Goal: Task Accomplishment & Management: Use online tool/utility

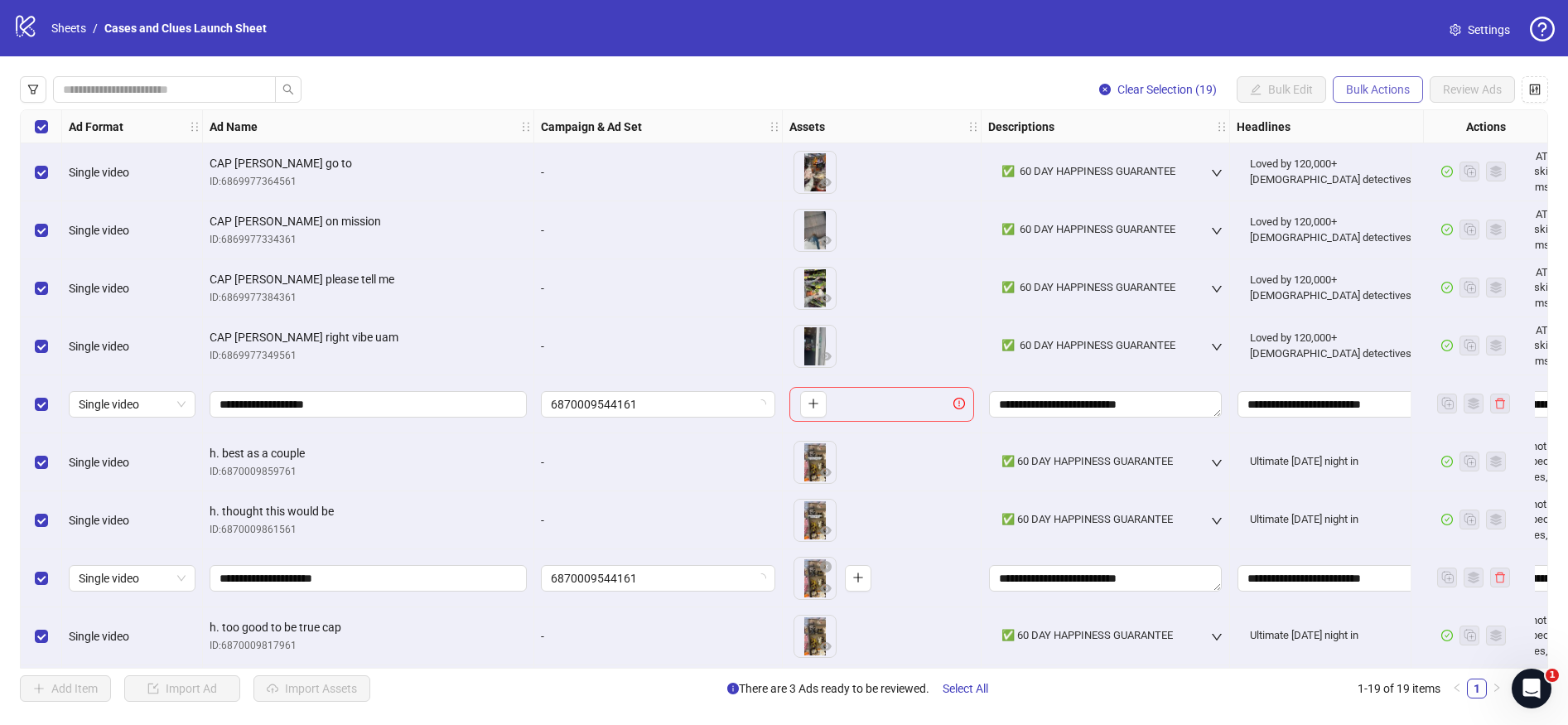
click at [1364, 87] on span "Bulk Actions" at bounding box center [1378, 89] width 64 height 13
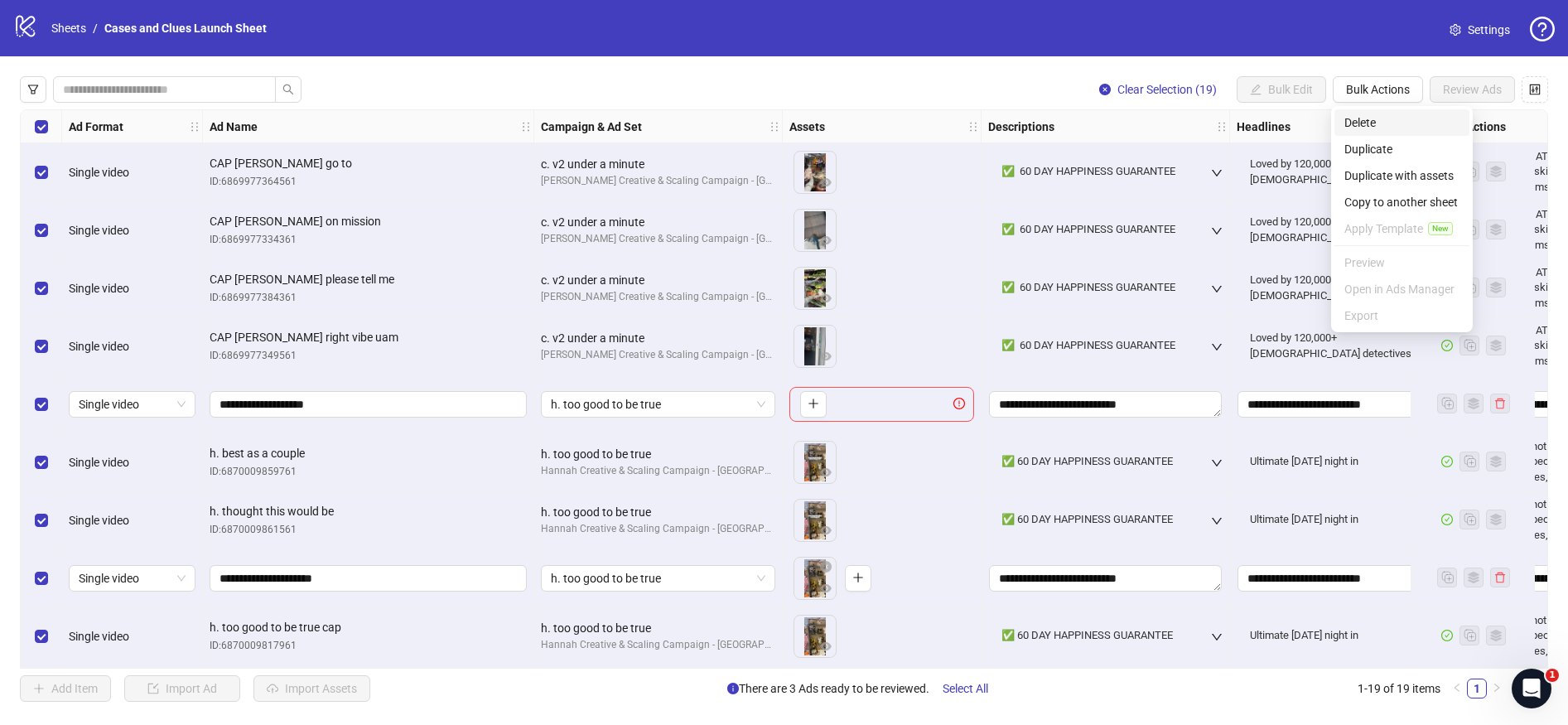
click at [1365, 120] on span "Delete" at bounding box center [1402, 122] width 115 height 18
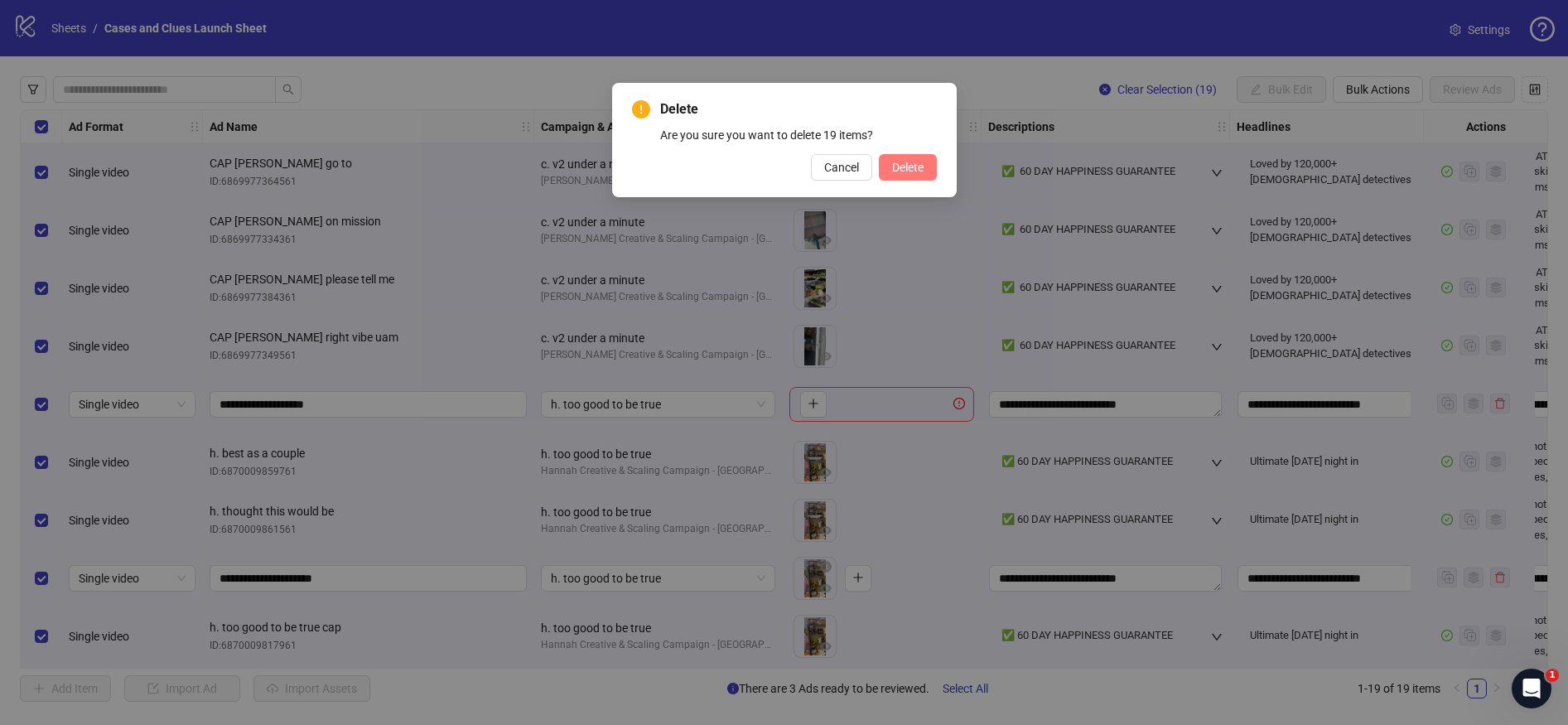
click at [919, 163] on span "Delete" at bounding box center [907, 168] width 31 height 13
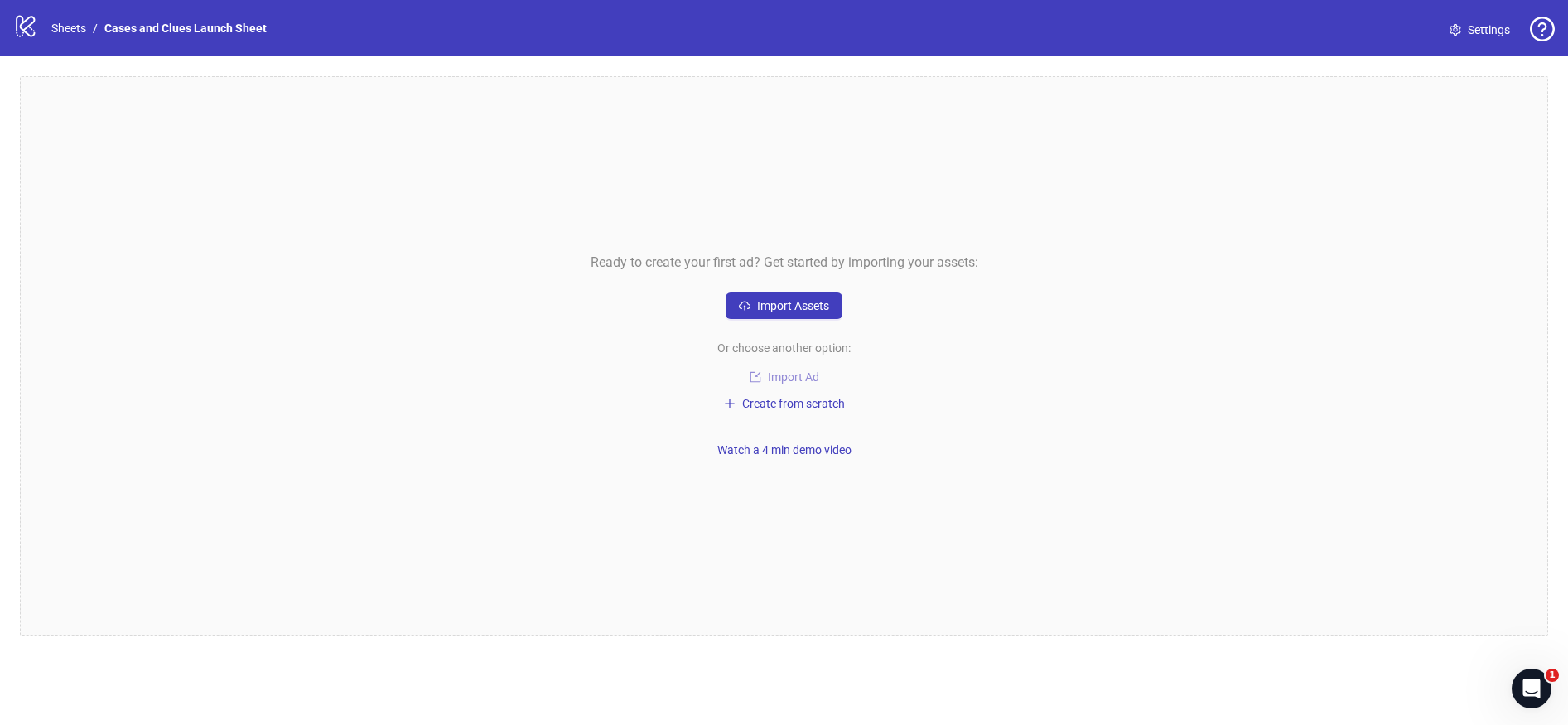
click at [781, 375] on span "Import Ad" at bounding box center [793, 377] width 52 height 13
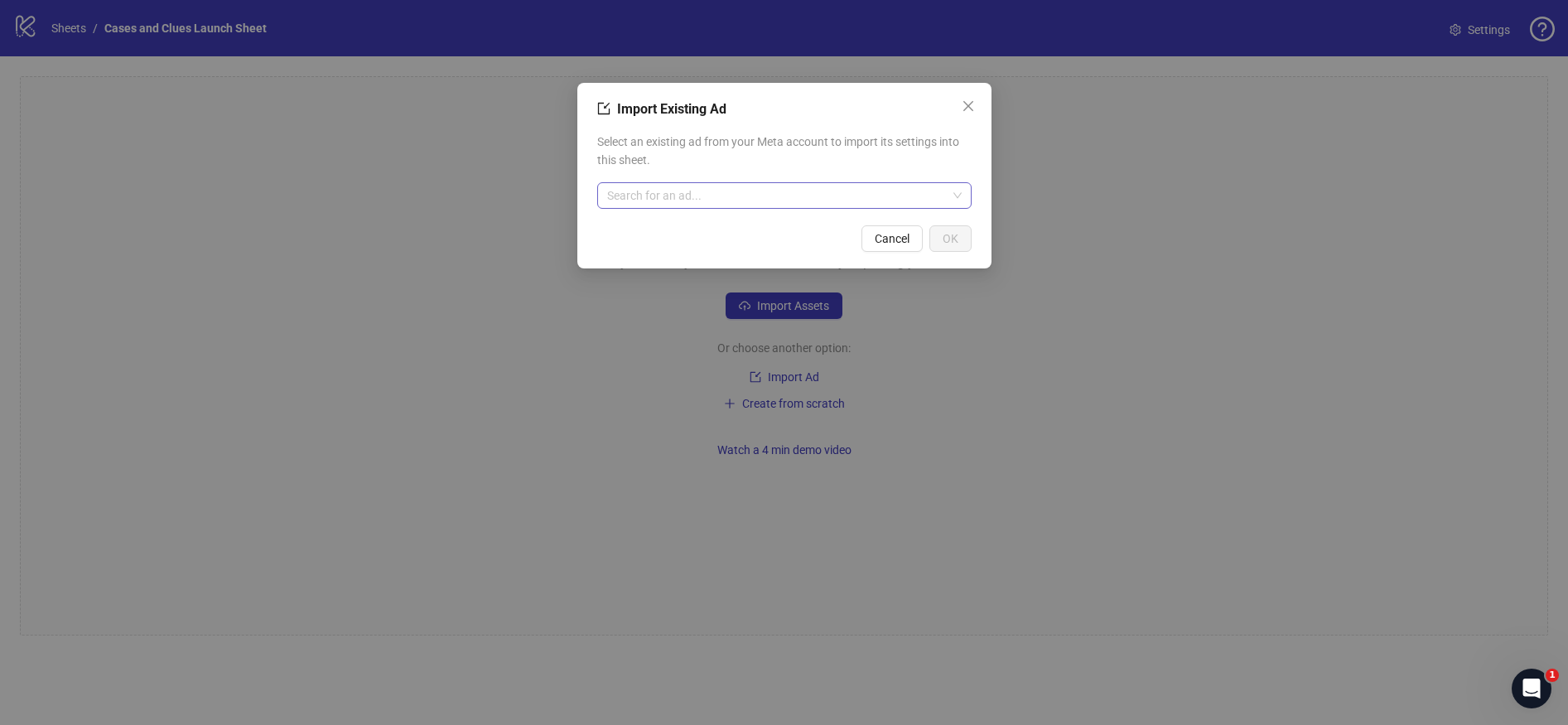
click at [682, 190] on input "search" at bounding box center [777, 195] width 340 height 24
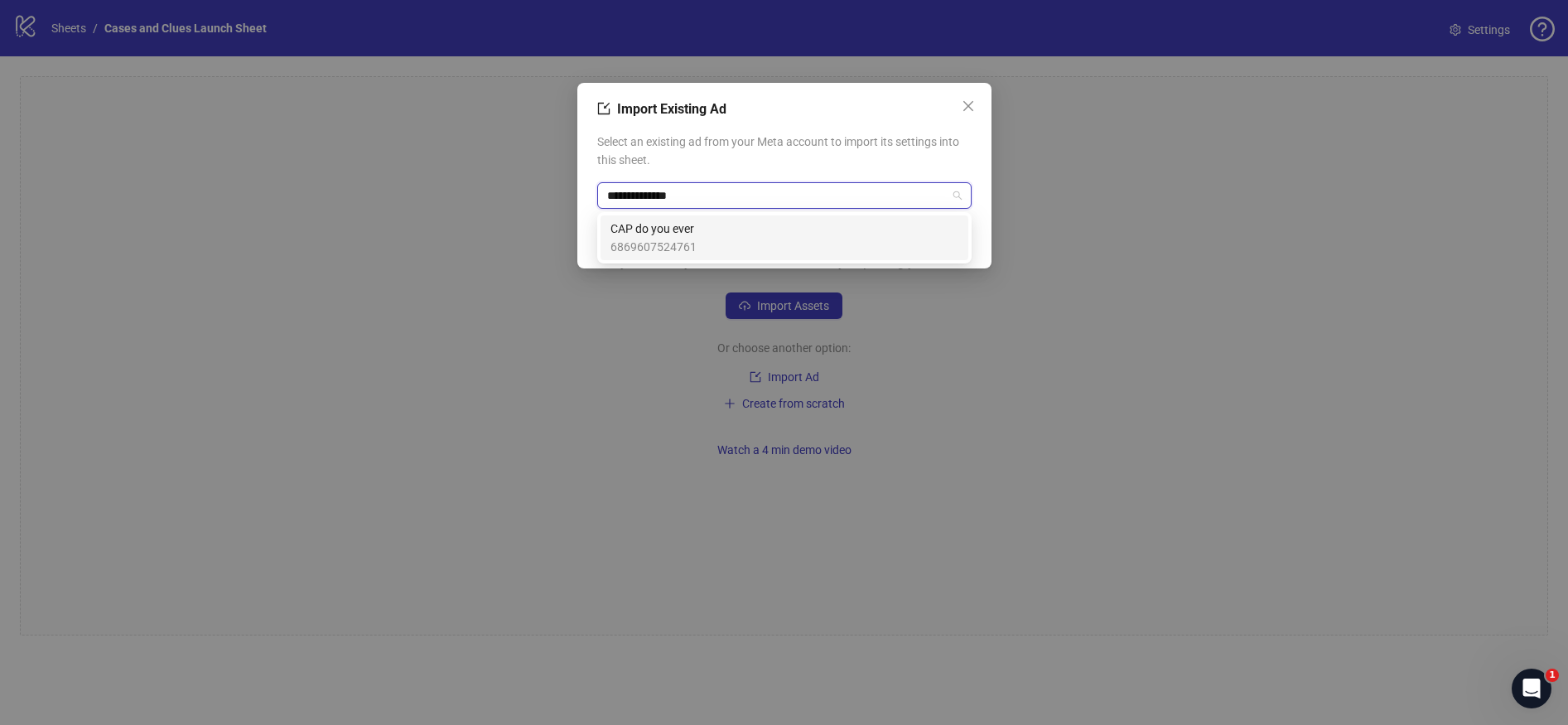
type input "**********"
click at [703, 239] on div "CAP do you ever 6869607524761" at bounding box center [784, 237] width 348 height 37
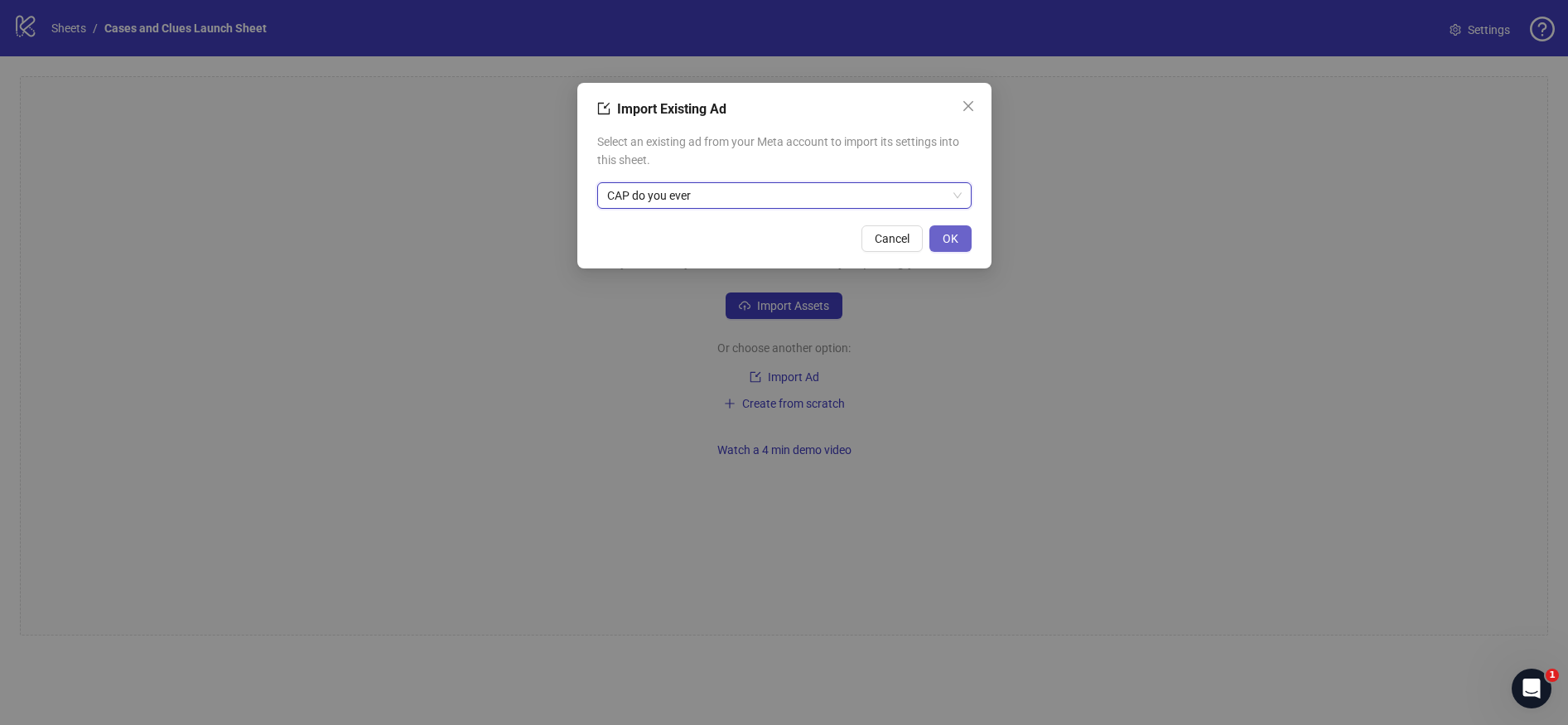
click at [946, 233] on span "OK" at bounding box center [950, 238] width 16 height 13
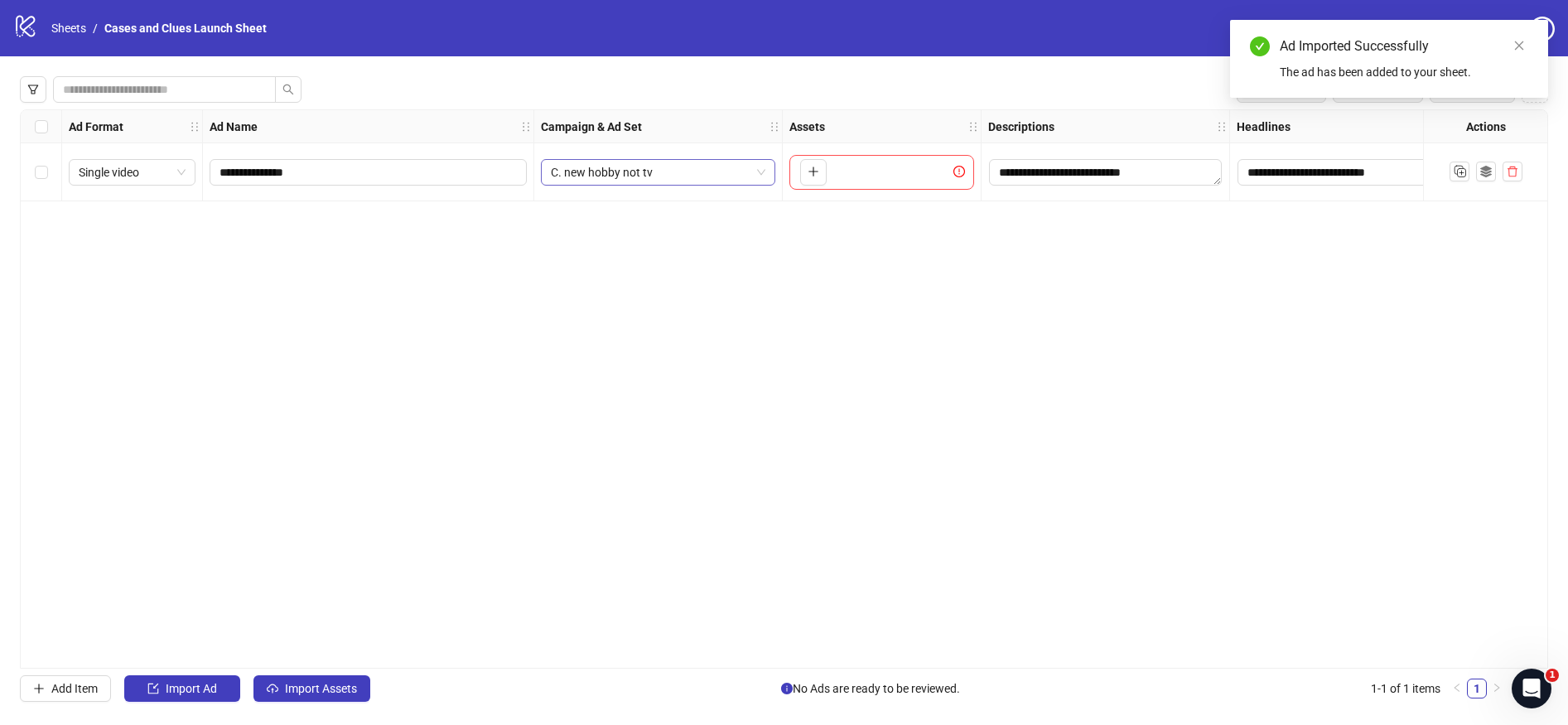
click at [733, 172] on span "C. new hobby not tv" at bounding box center [658, 172] width 215 height 24
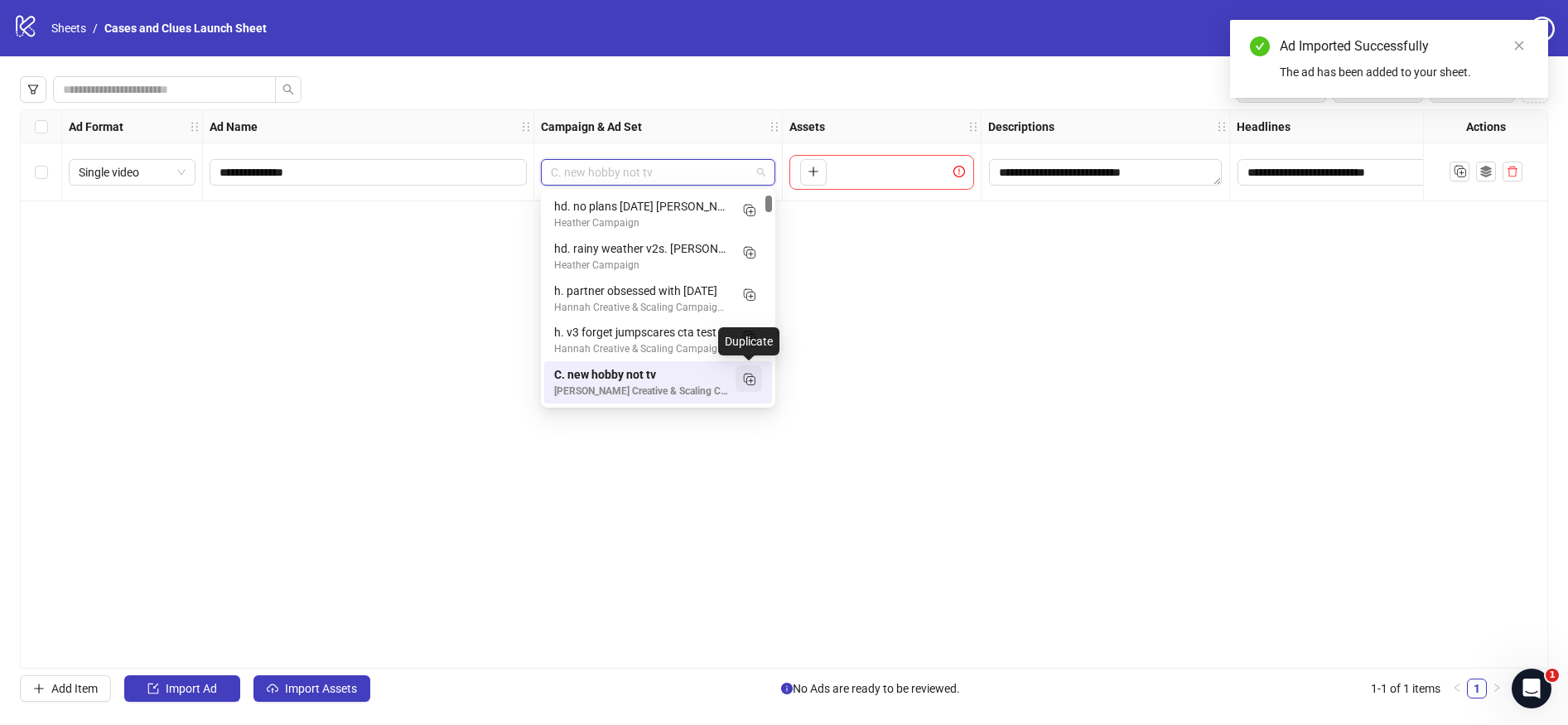
click at [750, 375] on icon "Duplicate" at bounding box center [749, 379] width 17 height 17
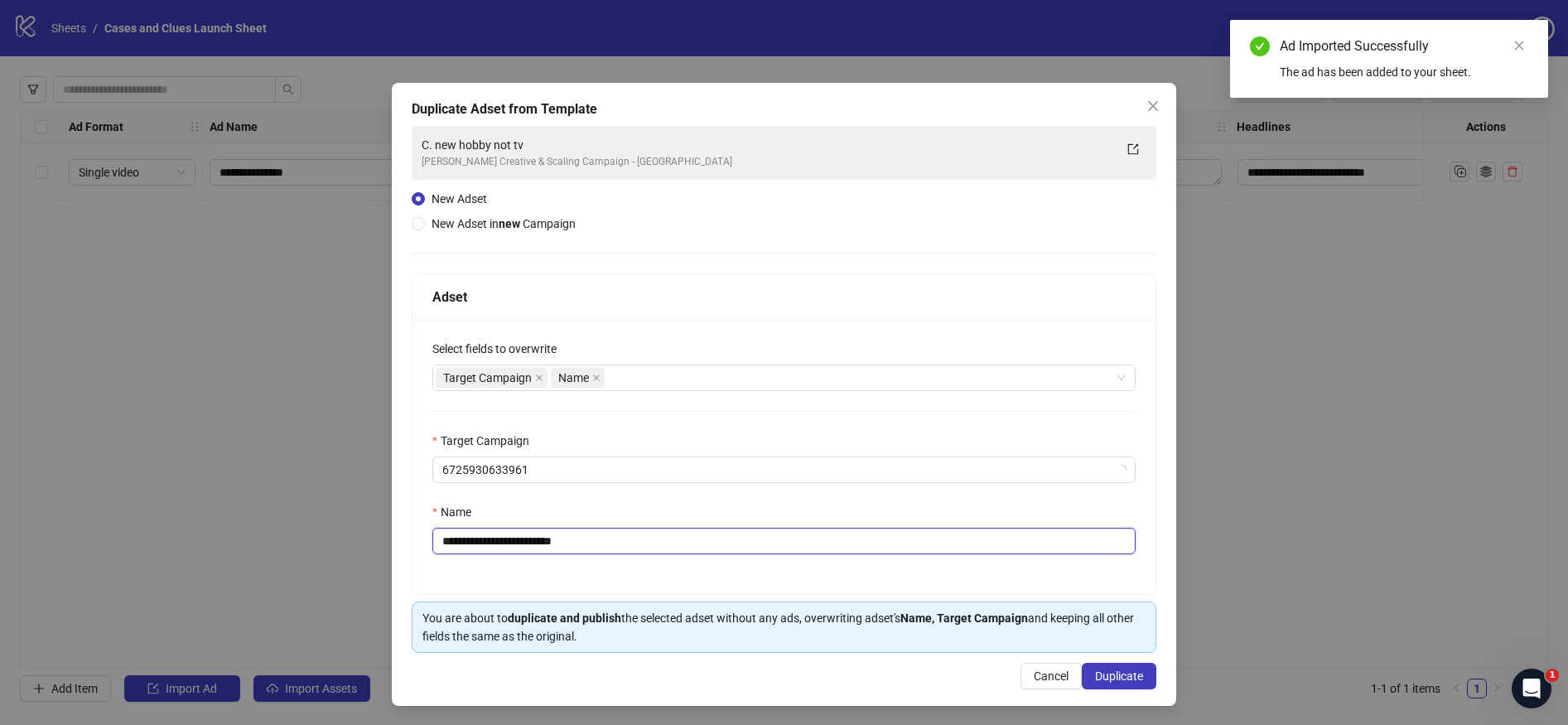
drag, startPoint x: 608, startPoint y: 535, endPoint x: 454, endPoint y: 540, distance: 154.1
click at [454, 540] on input "**********" at bounding box center [784, 540] width 703 height 26
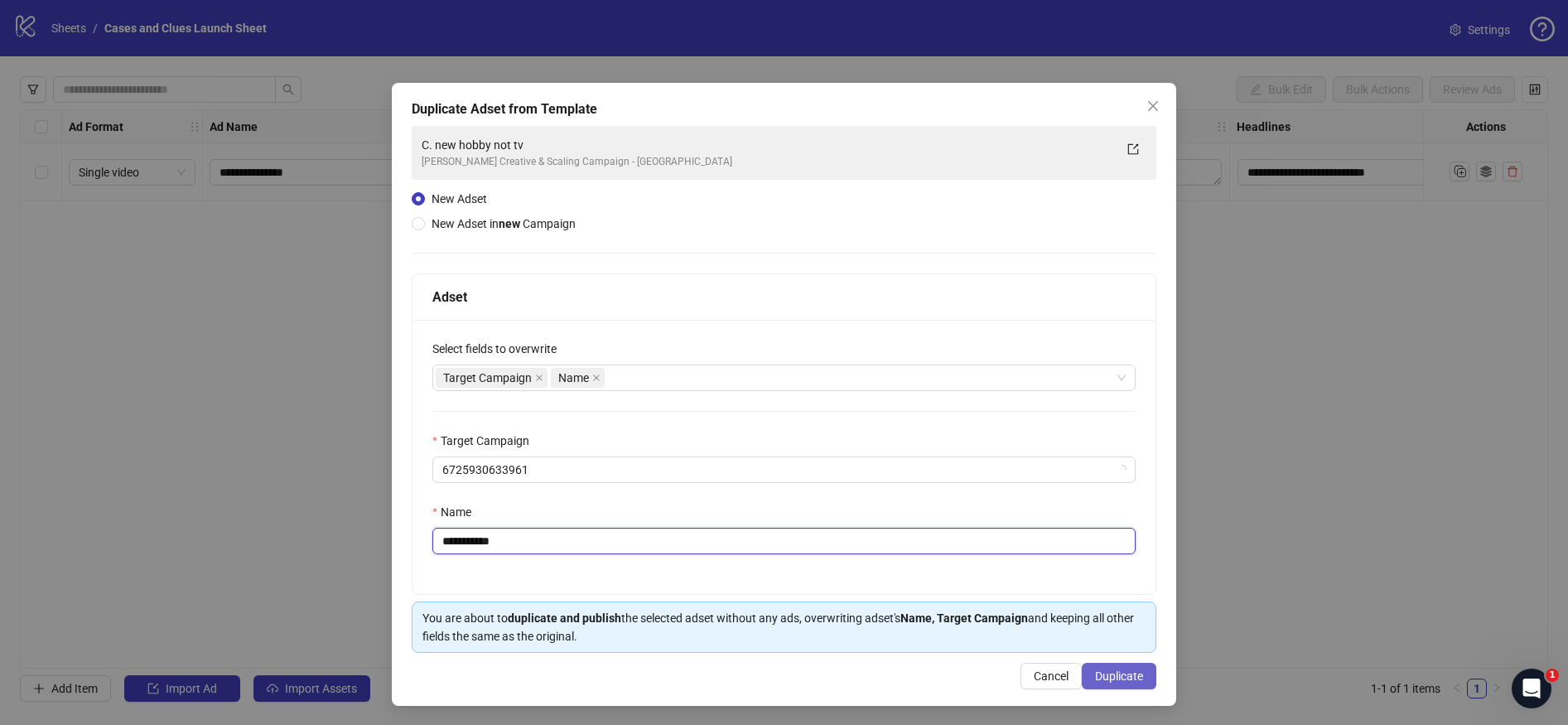
type input "**********"
click at [1096, 663] on button "Duplicate" at bounding box center [1119, 676] width 74 height 26
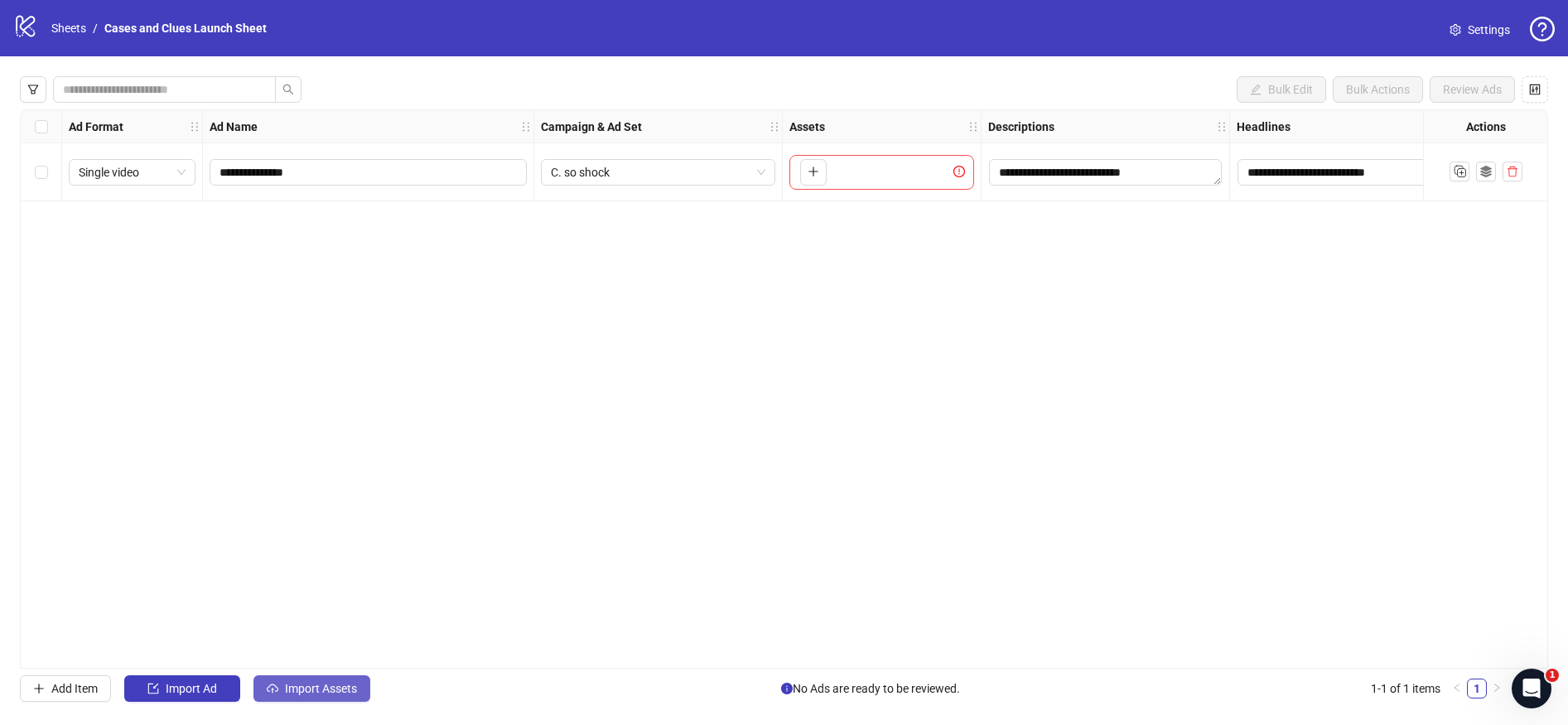
click at [328, 682] on span "Import Assets" at bounding box center [321, 688] width 73 height 13
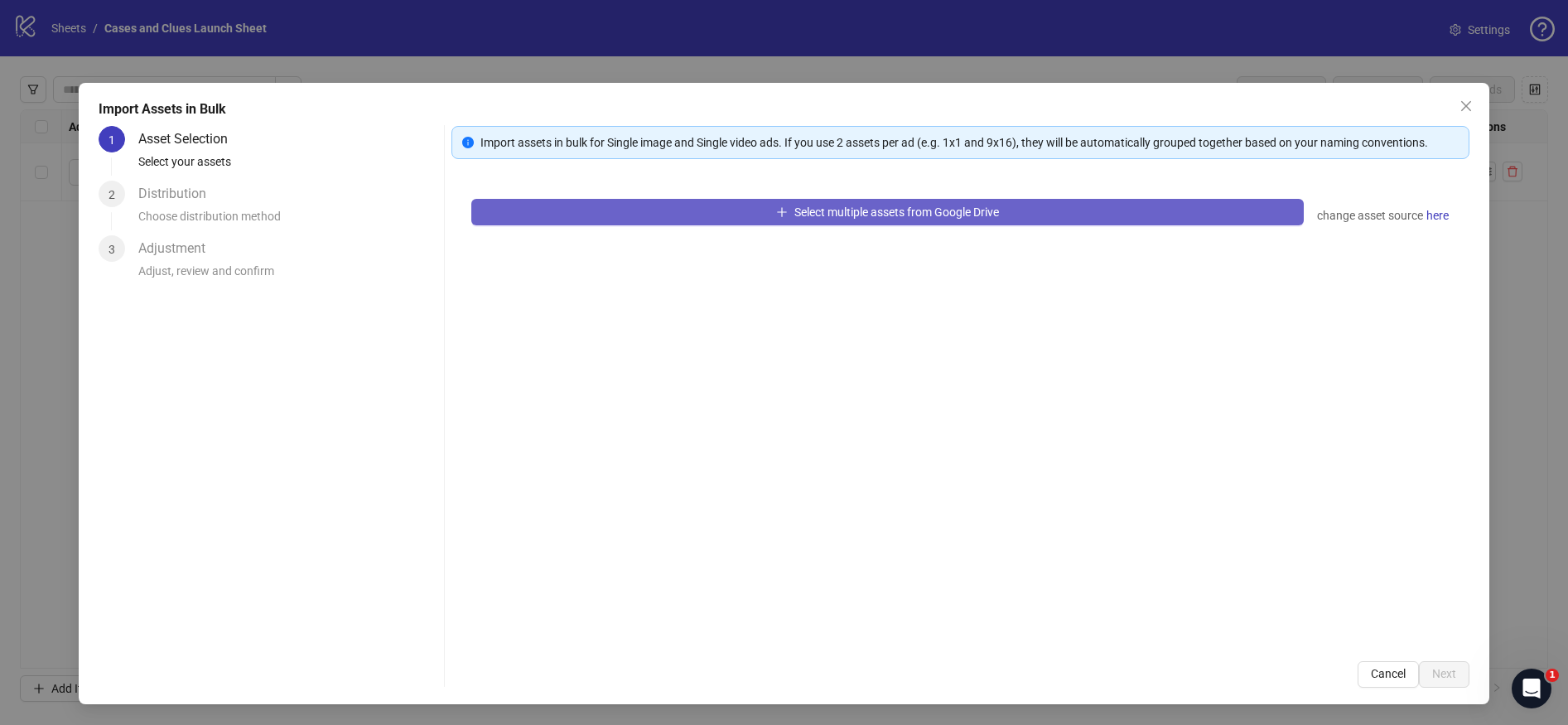
click at [795, 208] on span "Select multiple assets from Google Drive" at bounding box center [897, 212] width 204 height 13
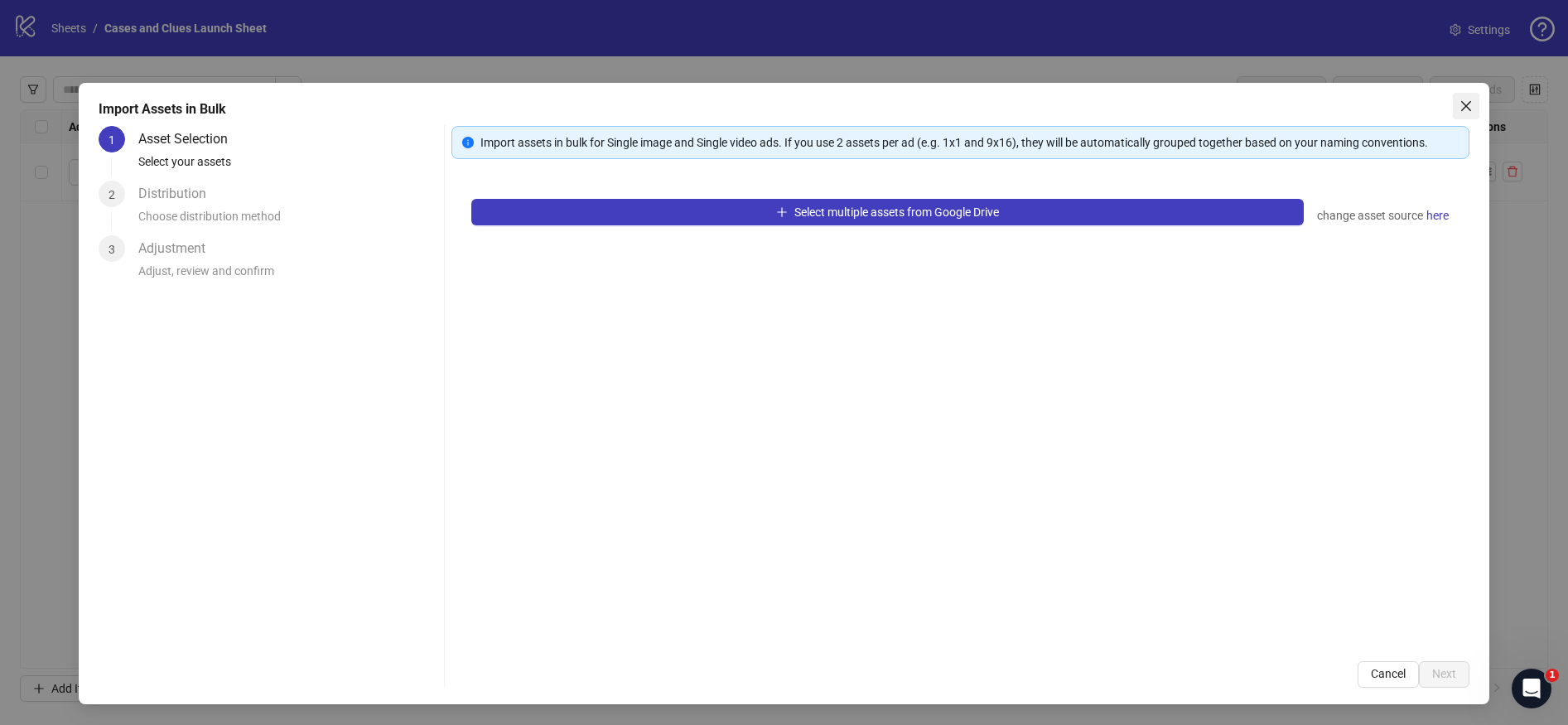
click at [1460, 101] on icon "close" at bounding box center [1466, 106] width 13 height 13
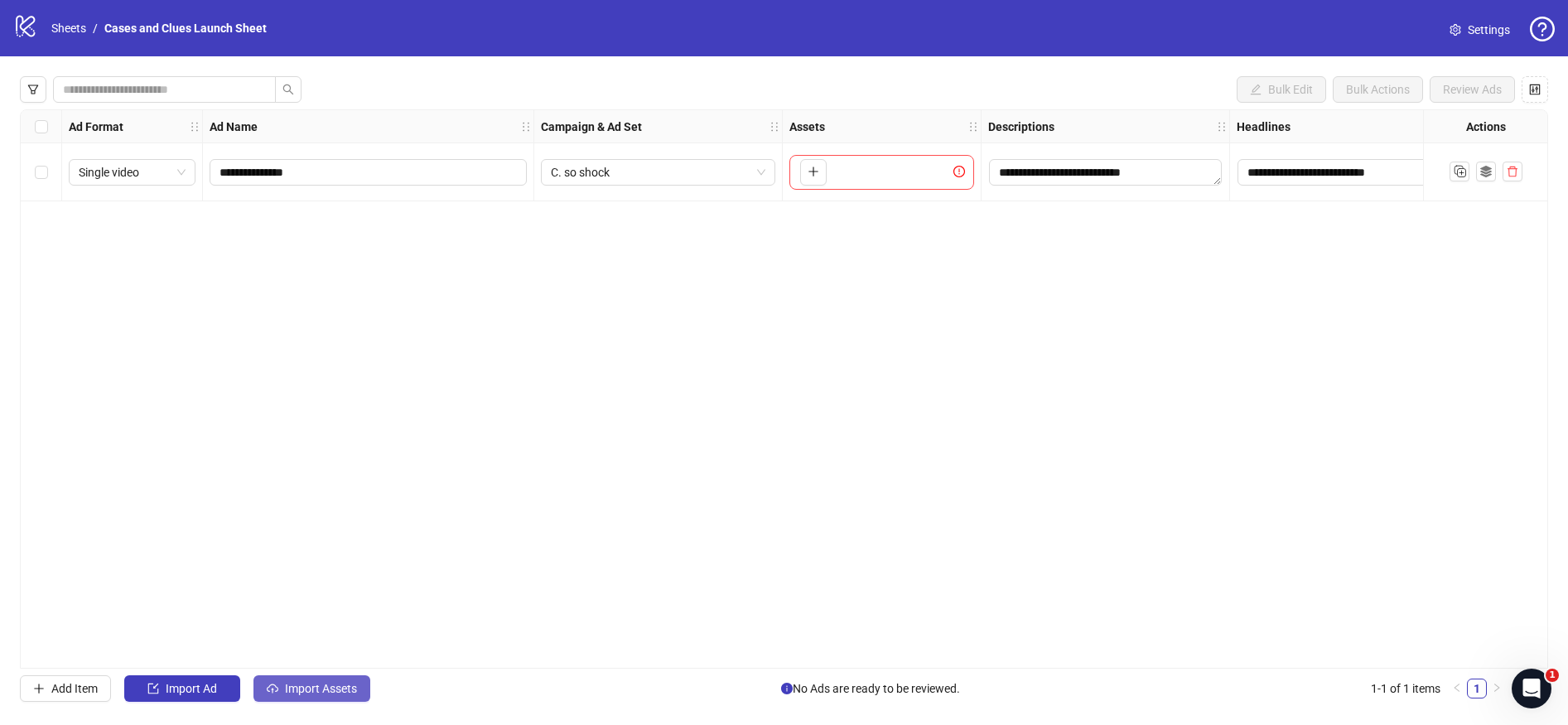
click at [316, 685] on span "Import Assets" at bounding box center [321, 688] width 73 height 13
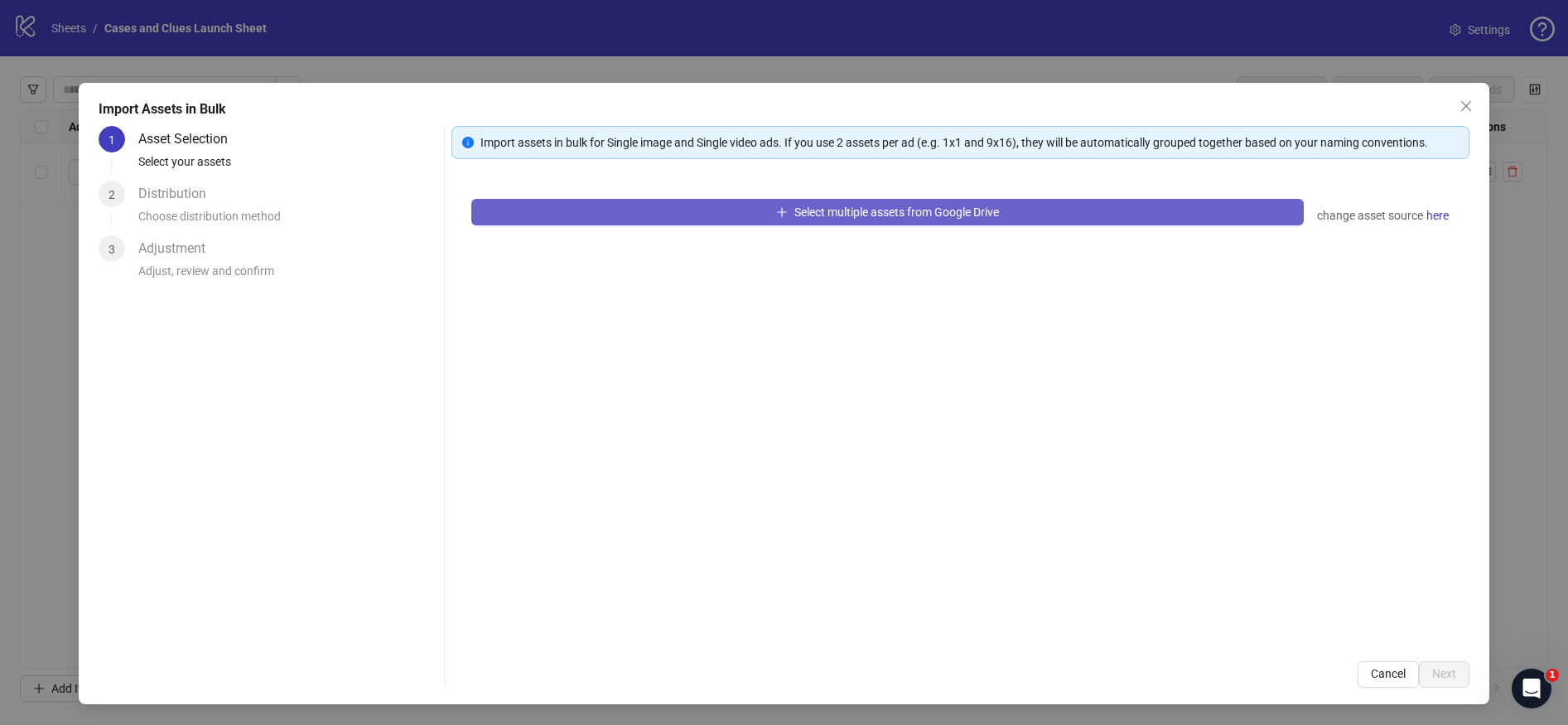
click at [740, 220] on button "Select multiple assets from Google Drive" at bounding box center [888, 212] width 832 height 26
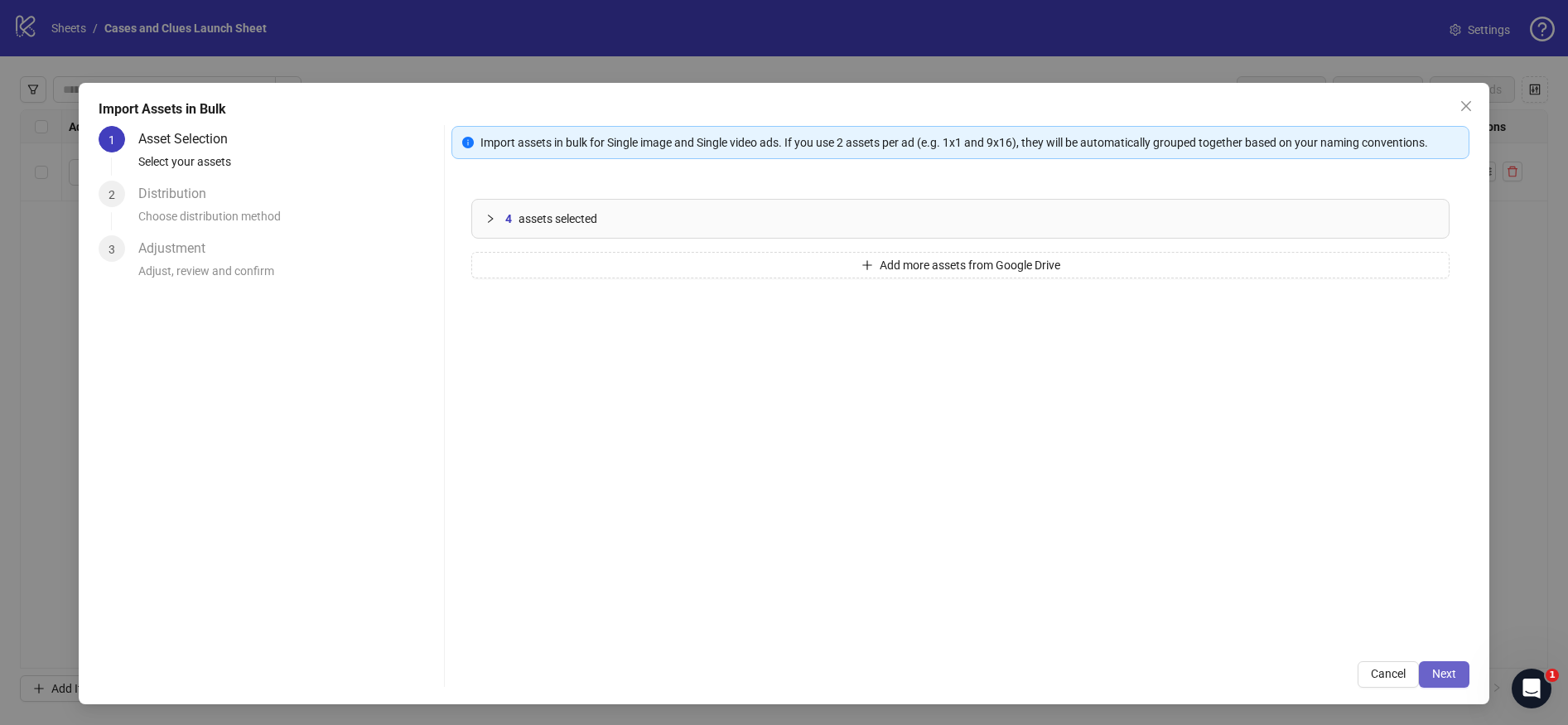
click at [1439, 681] on button "Next" at bounding box center [1445, 674] width 51 height 26
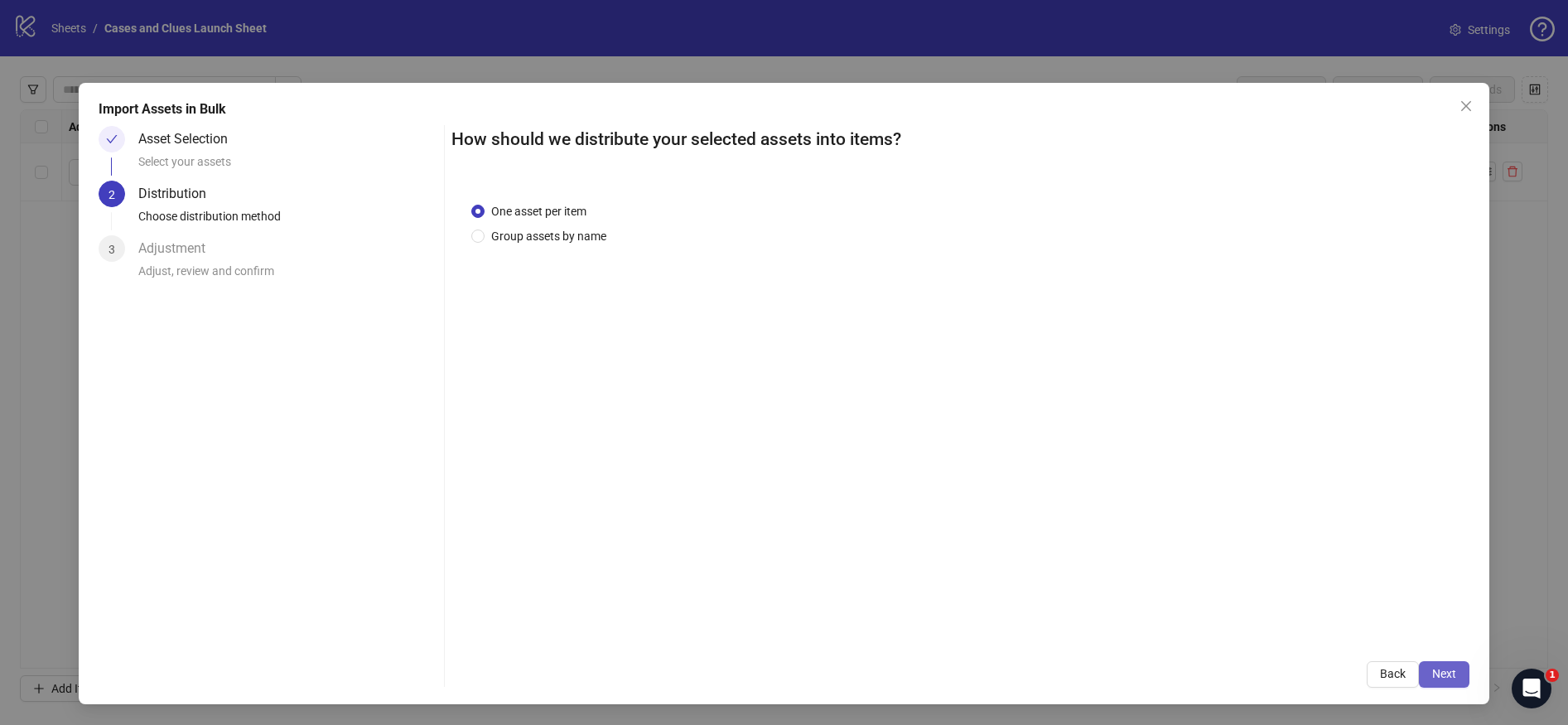
click at [1456, 679] on span "Next" at bounding box center [1445, 673] width 24 height 13
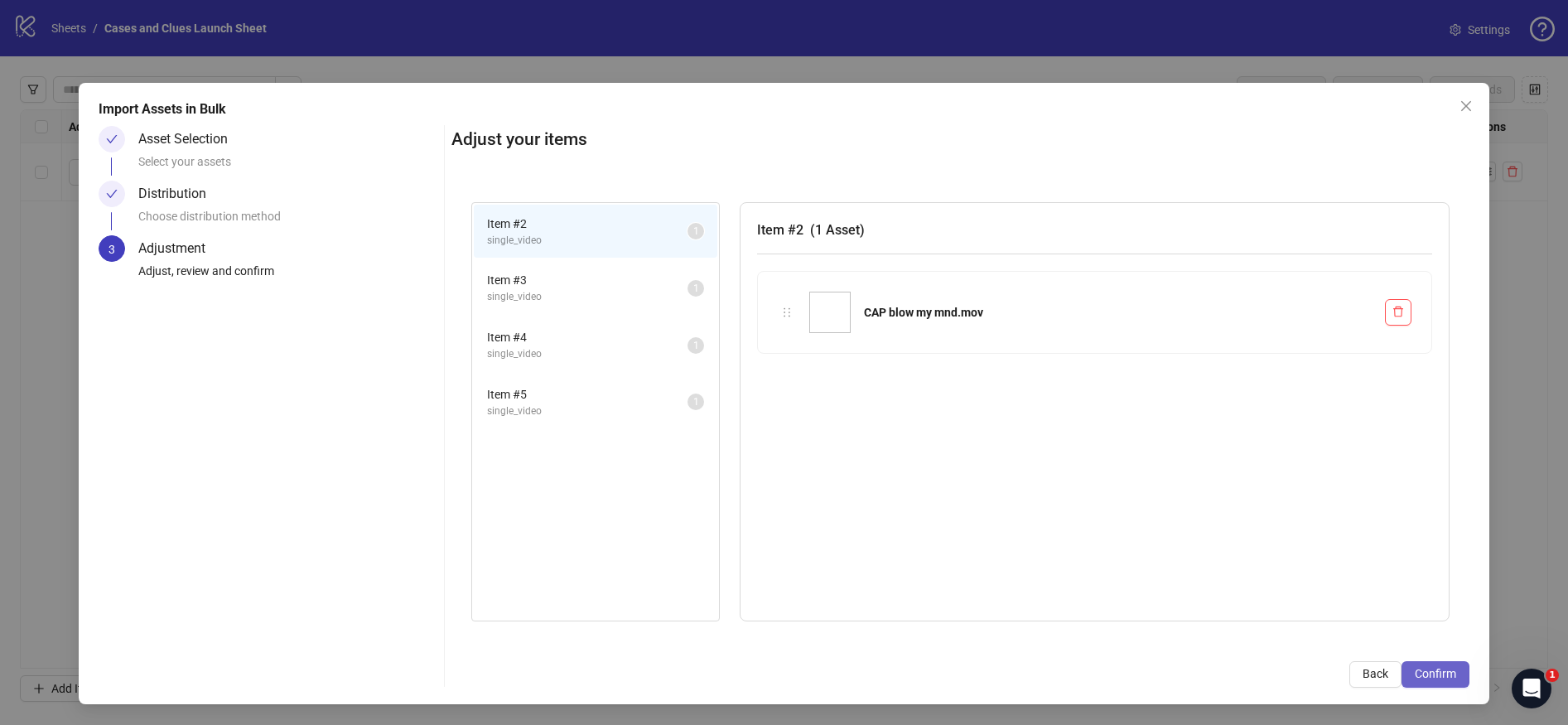
click at [1461, 665] on button "Confirm" at bounding box center [1435, 674] width 68 height 26
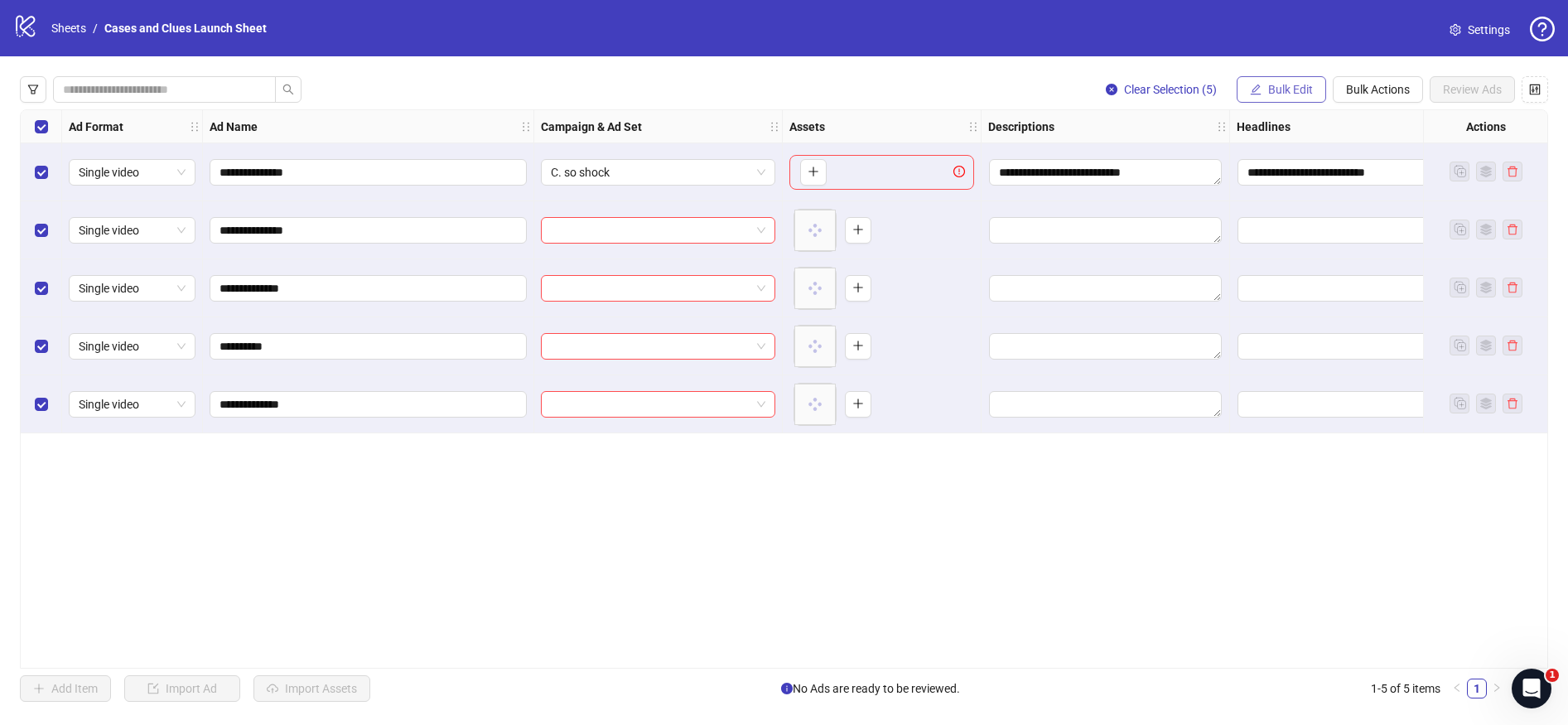
click at [1269, 87] on span "Bulk Edit" at bounding box center [1290, 89] width 44 height 13
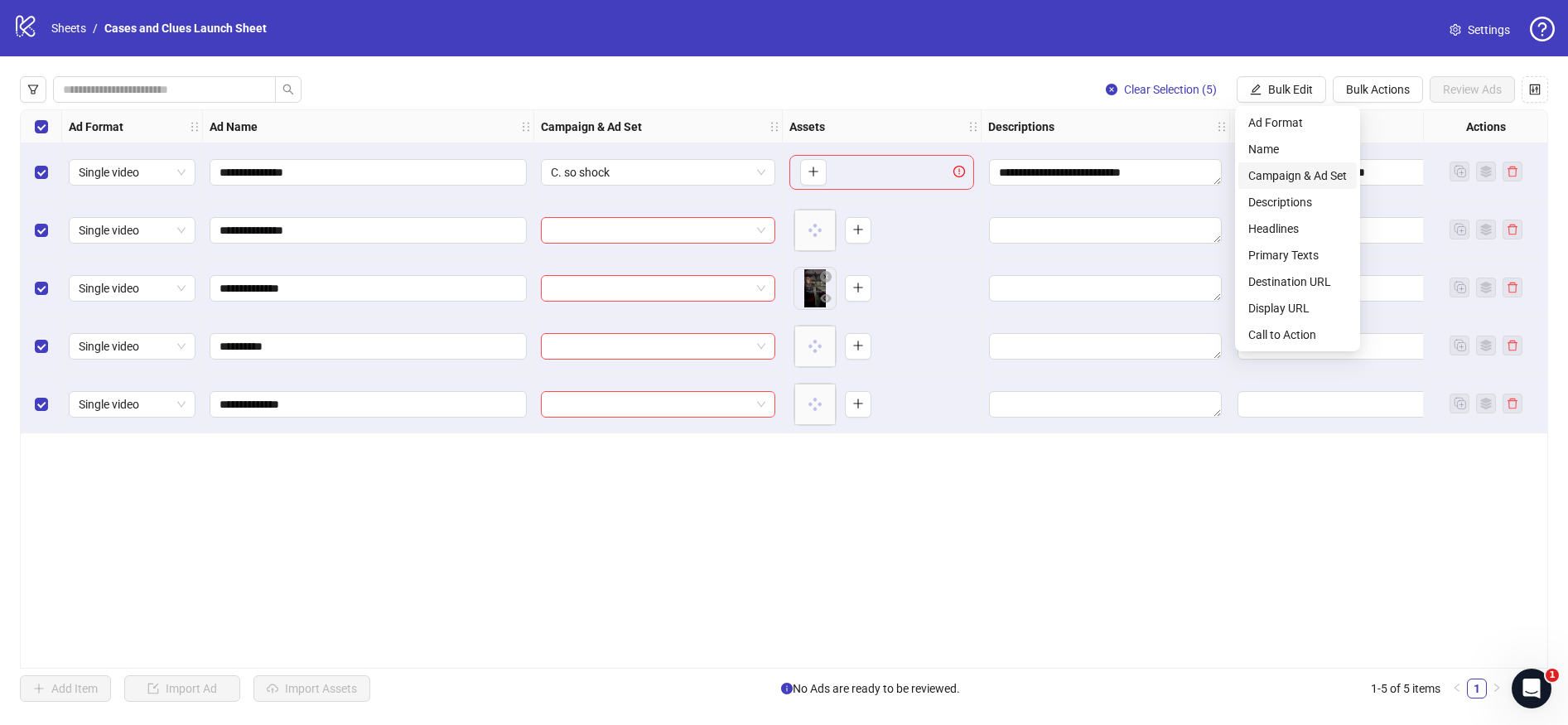
click at [1290, 169] on span "Campaign & Ad Set" at bounding box center [1298, 175] width 99 height 18
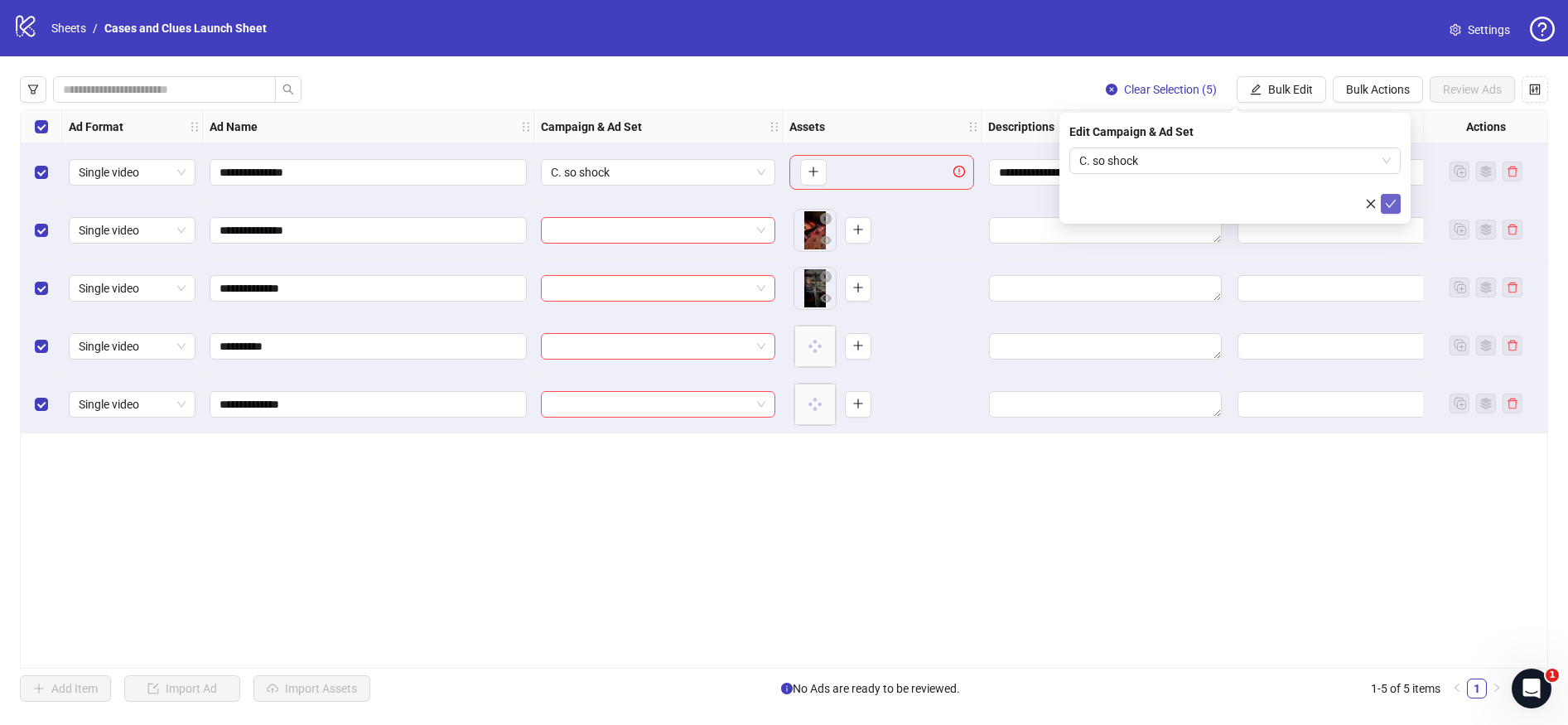
click at [1392, 199] on icon "check" at bounding box center [1391, 203] width 11 height 11
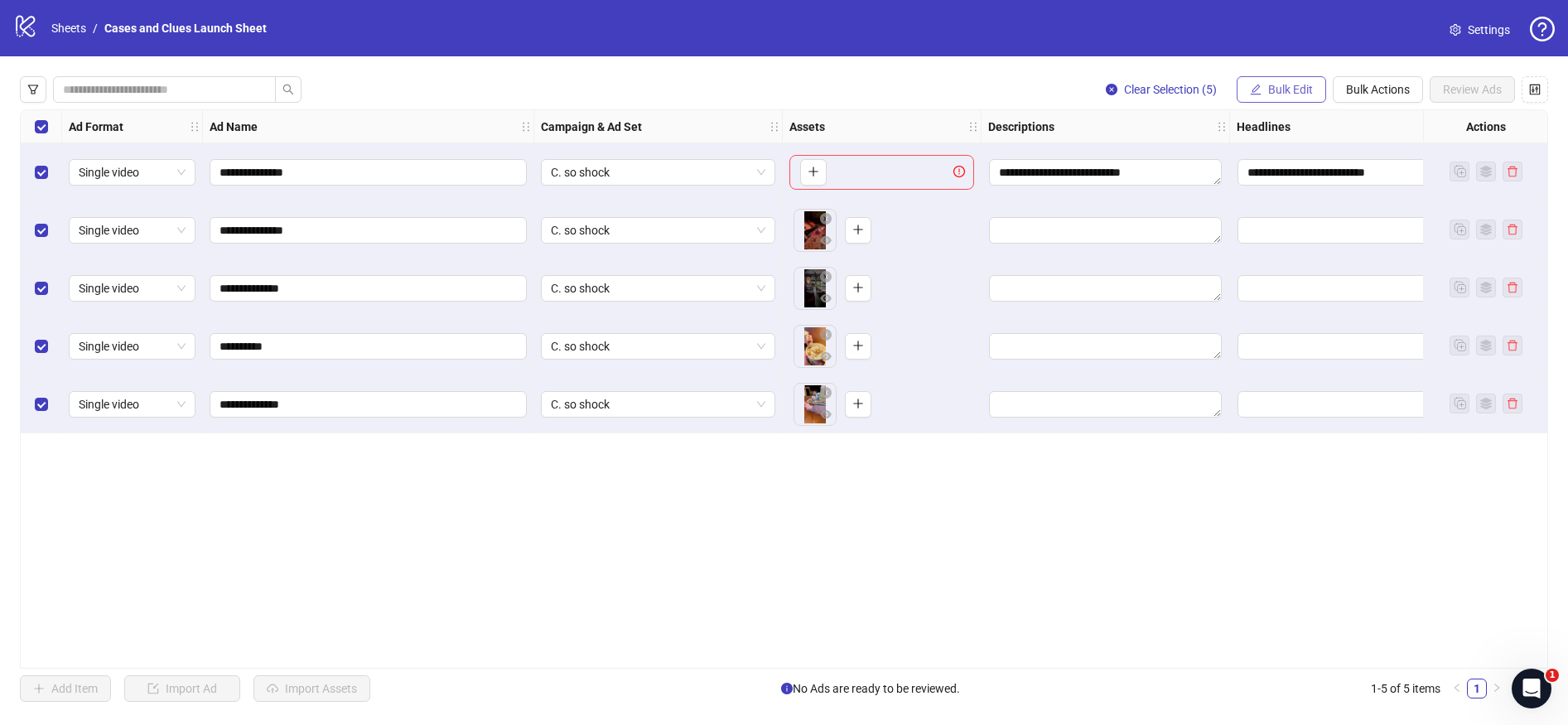
click at [1285, 83] on span "Bulk Edit" at bounding box center [1290, 89] width 44 height 13
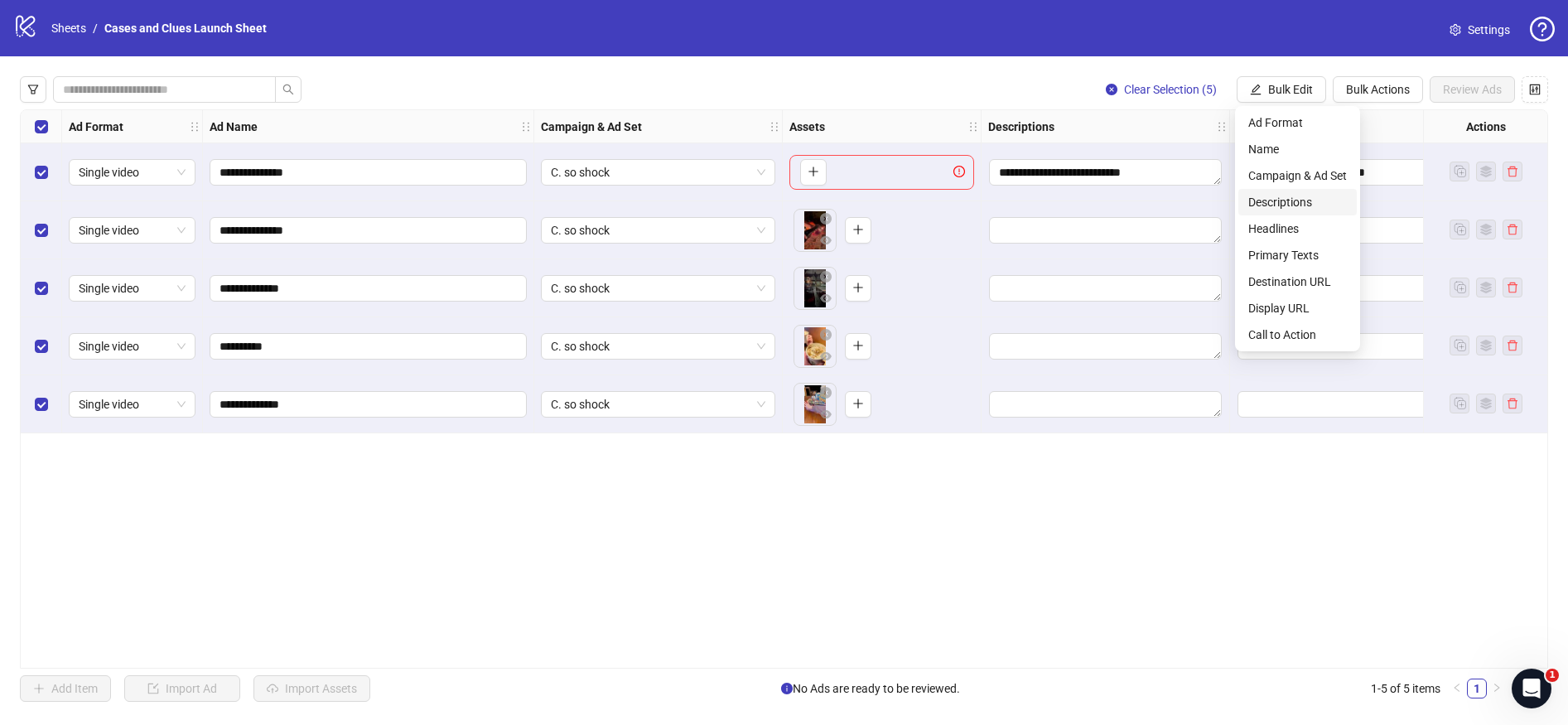
click at [1293, 201] on span "Descriptions" at bounding box center [1298, 201] width 99 height 18
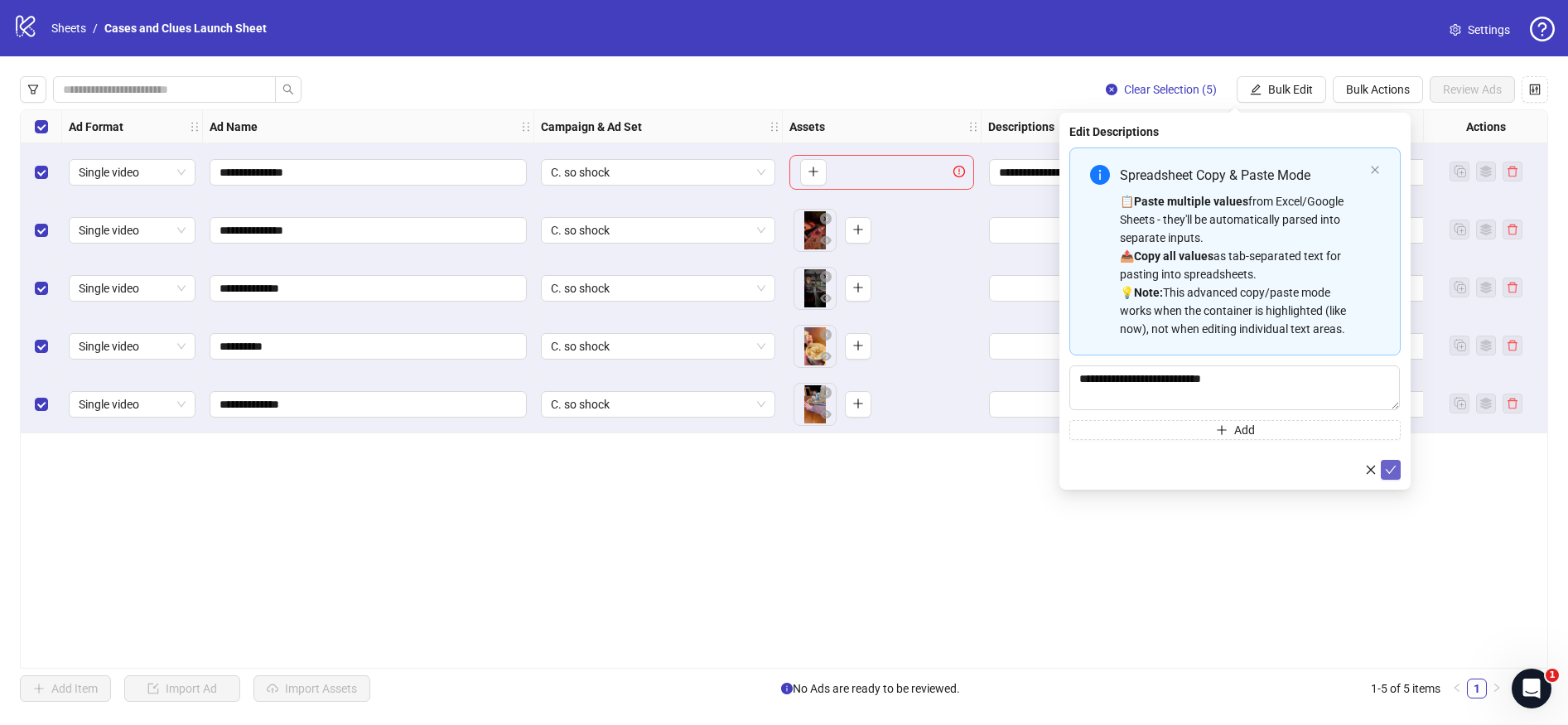
click at [1391, 471] on icon "check" at bounding box center [1391, 469] width 10 height 8
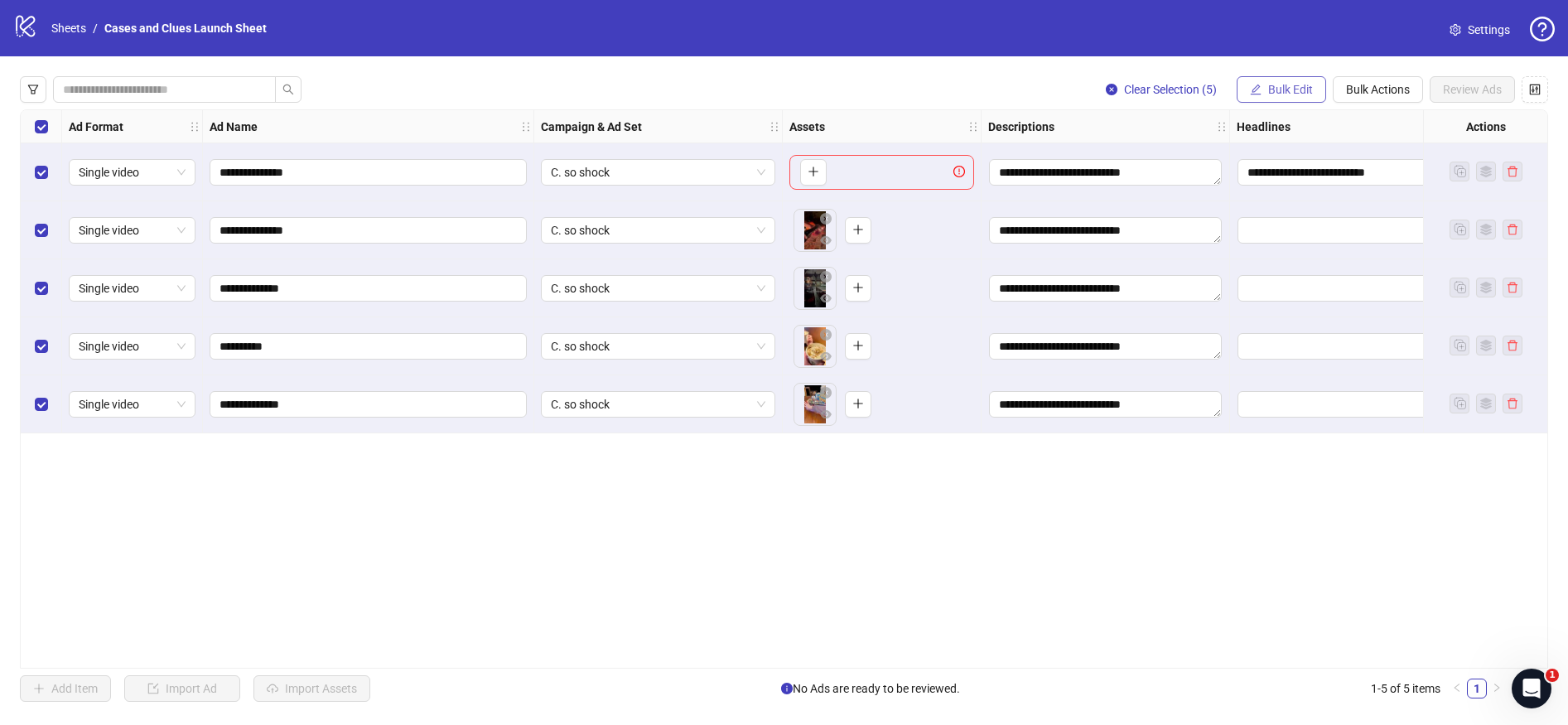
click at [1282, 89] on span "Bulk Edit" at bounding box center [1290, 89] width 44 height 13
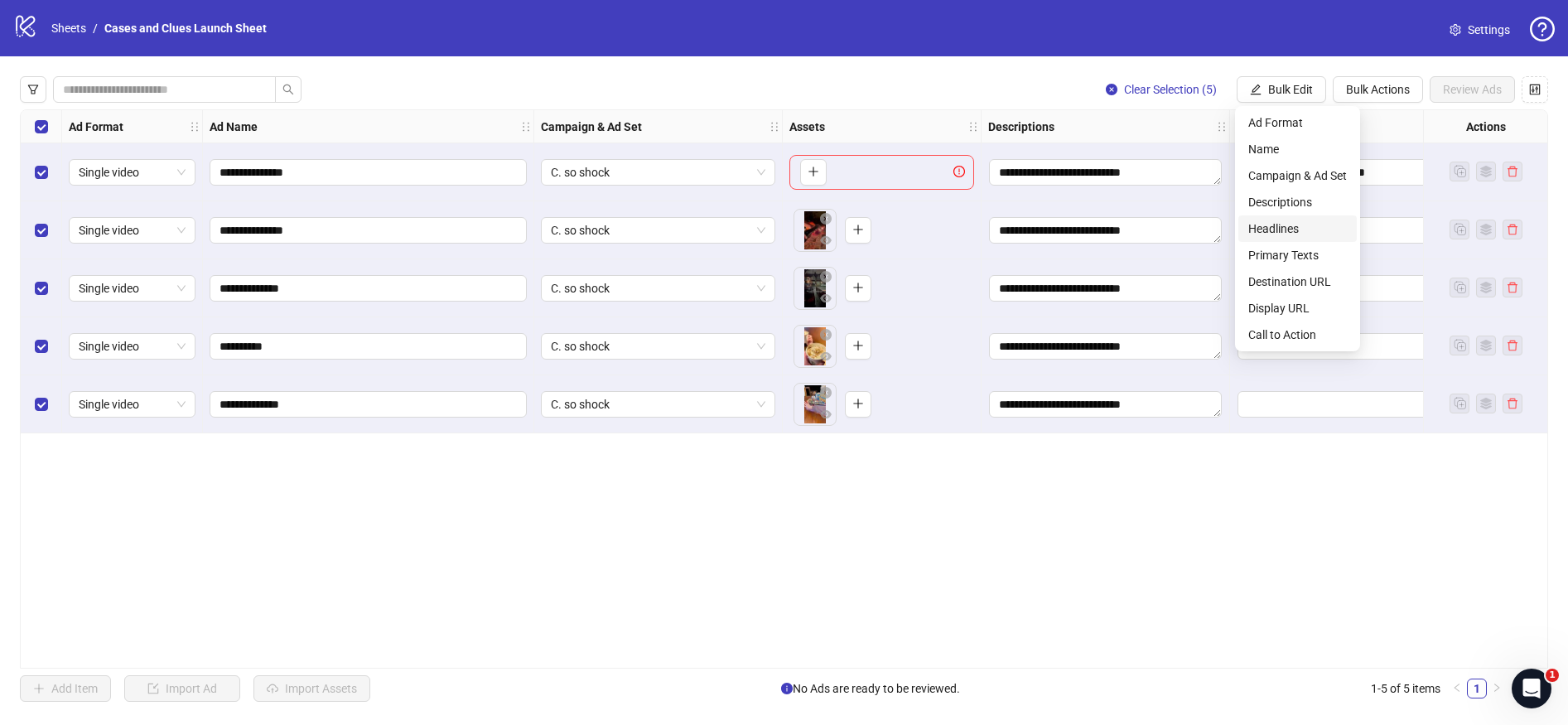
click at [1269, 221] on span "Headlines" at bounding box center [1298, 228] width 99 height 18
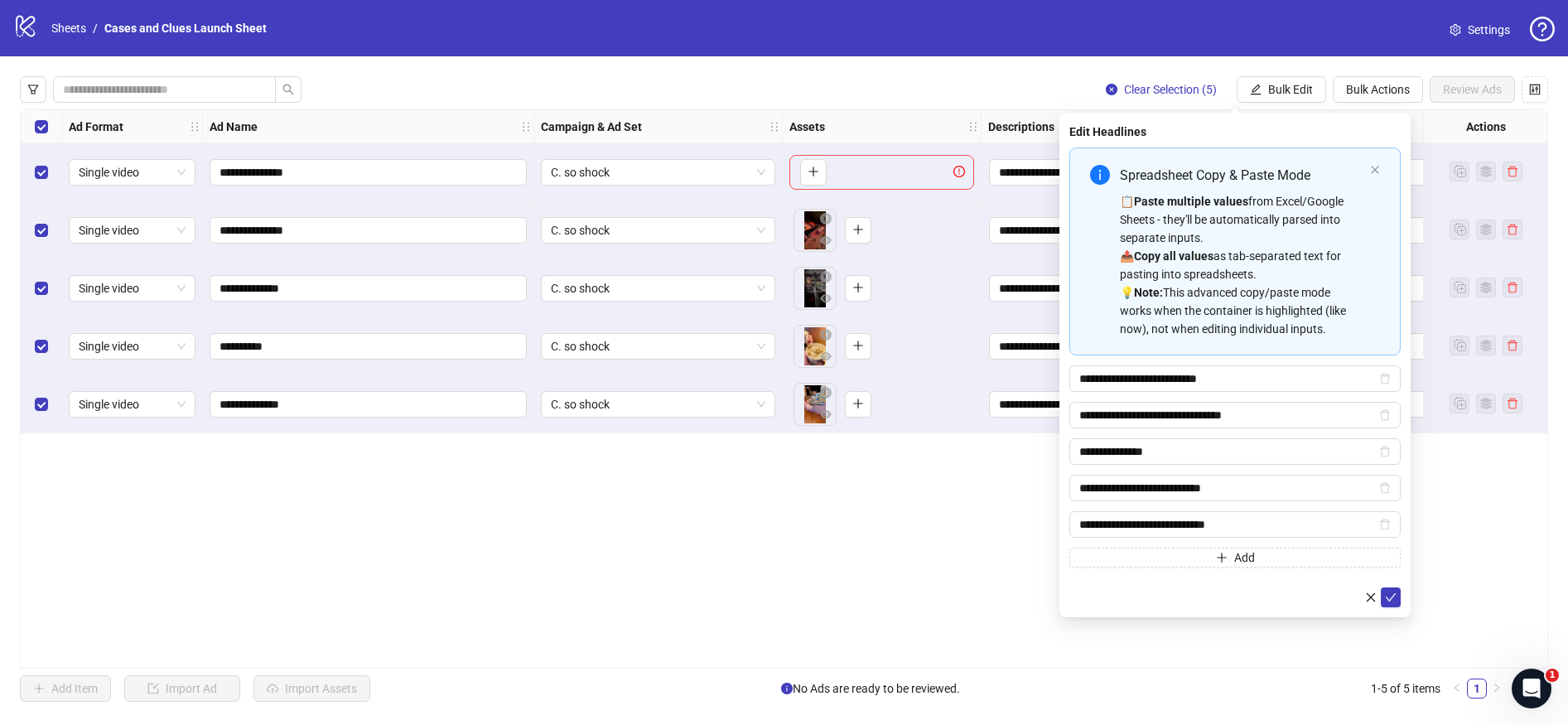
click at [1388, 608] on div "**********" at bounding box center [1235, 365] width 351 height 505
click at [1387, 596] on icon "check" at bounding box center [1391, 597] width 11 height 11
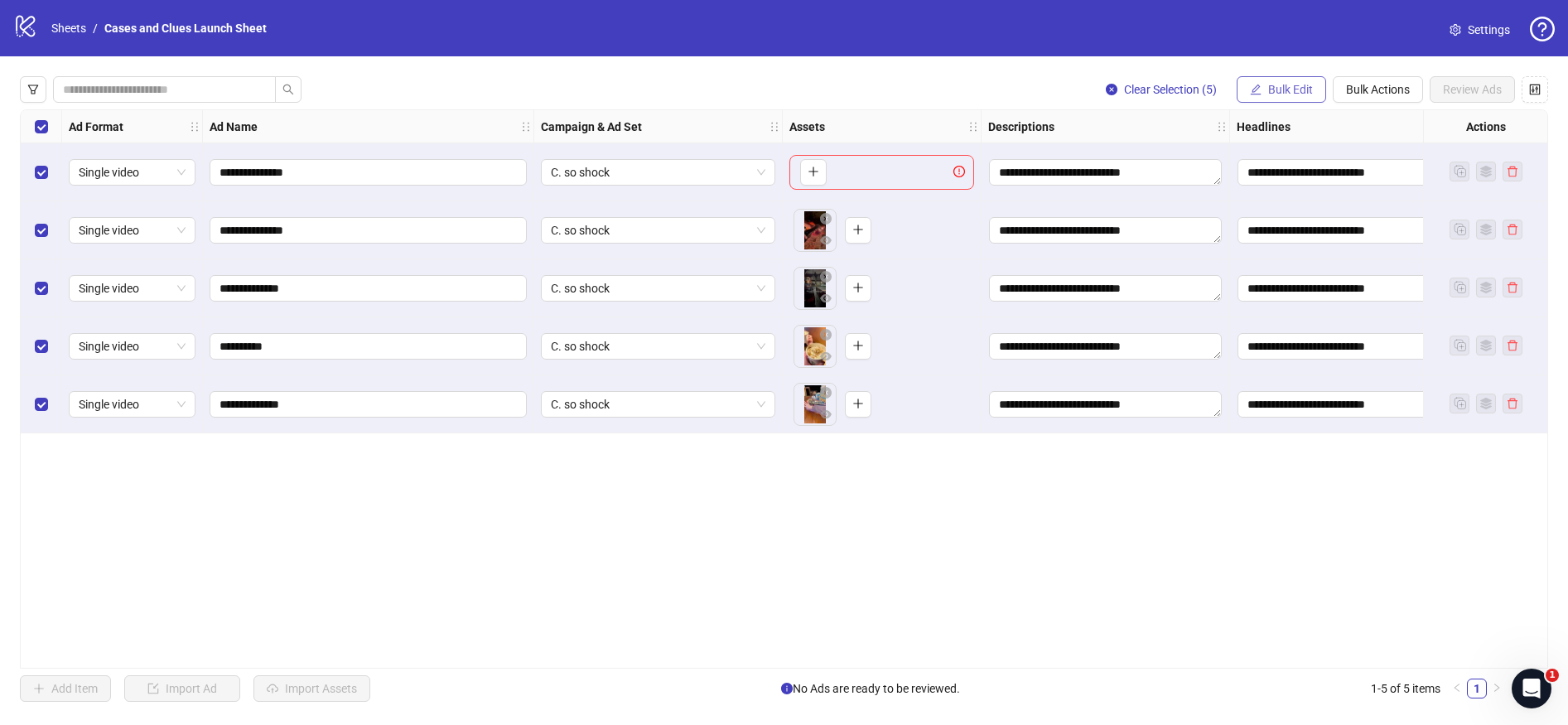
click at [1275, 95] on span "Bulk Edit" at bounding box center [1290, 89] width 44 height 13
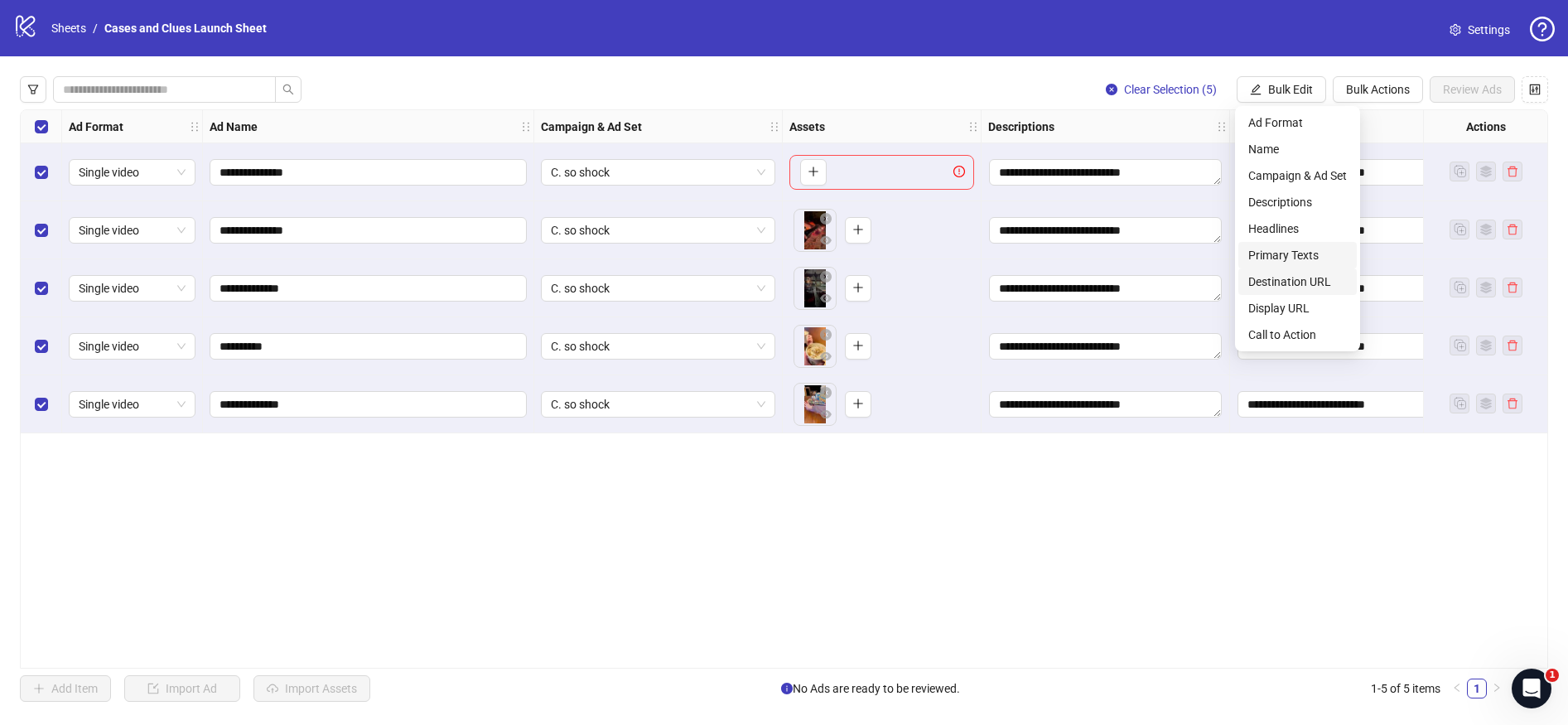
click at [1271, 260] on span "Primary Texts" at bounding box center [1298, 254] width 99 height 18
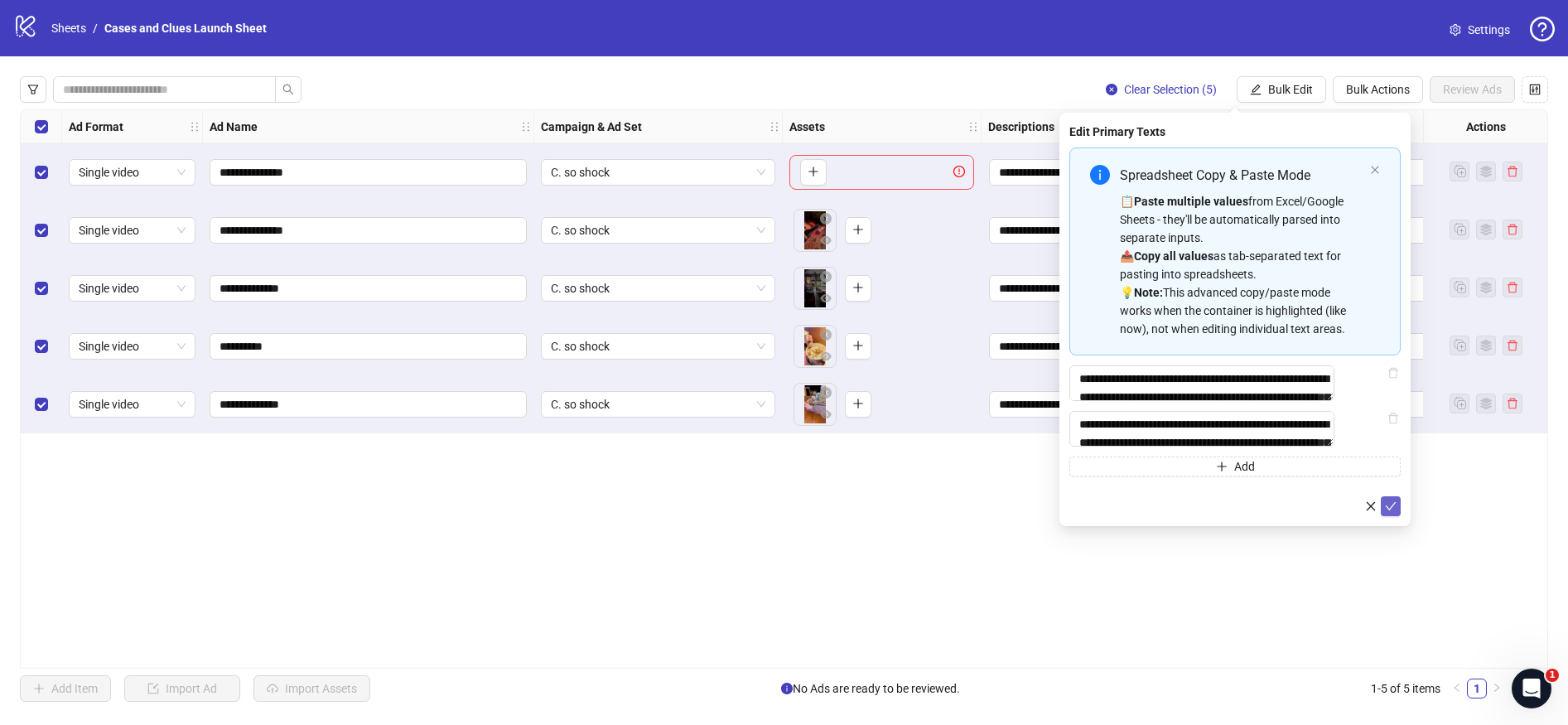
click at [1389, 516] on button "submit" at bounding box center [1390, 506] width 20 height 20
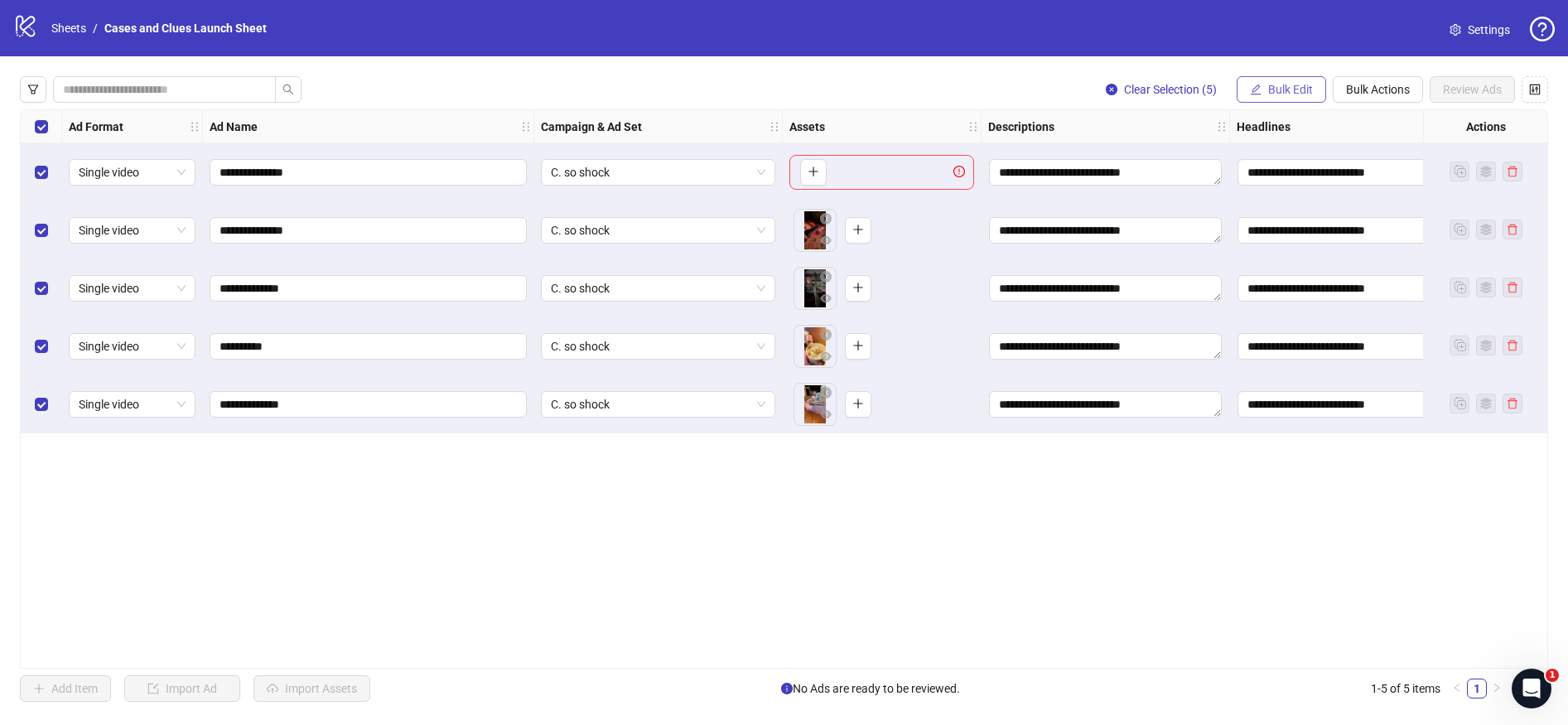
click at [1279, 89] on span "Bulk Edit" at bounding box center [1290, 89] width 44 height 13
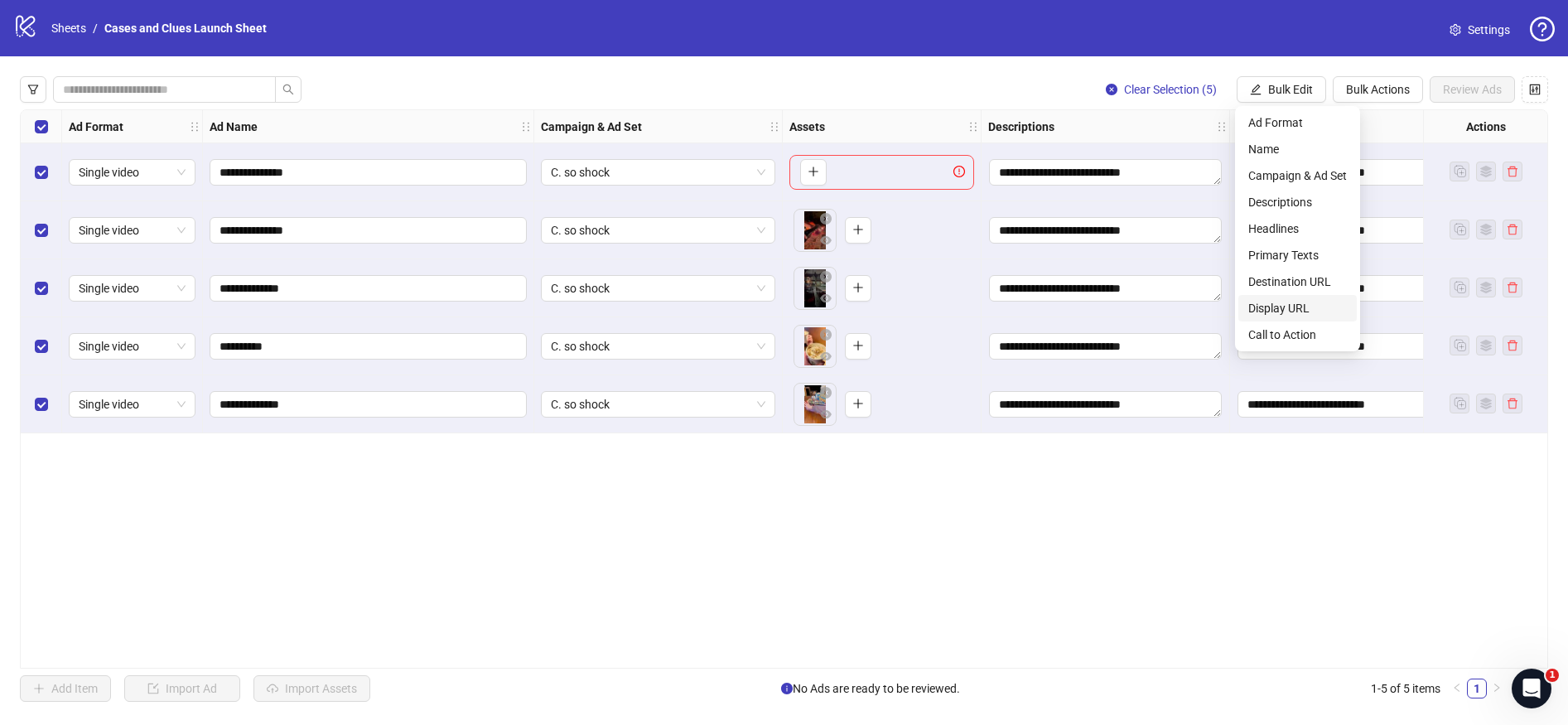
click at [1257, 295] on li "Display URL" at bounding box center [1298, 308] width 119 height 26
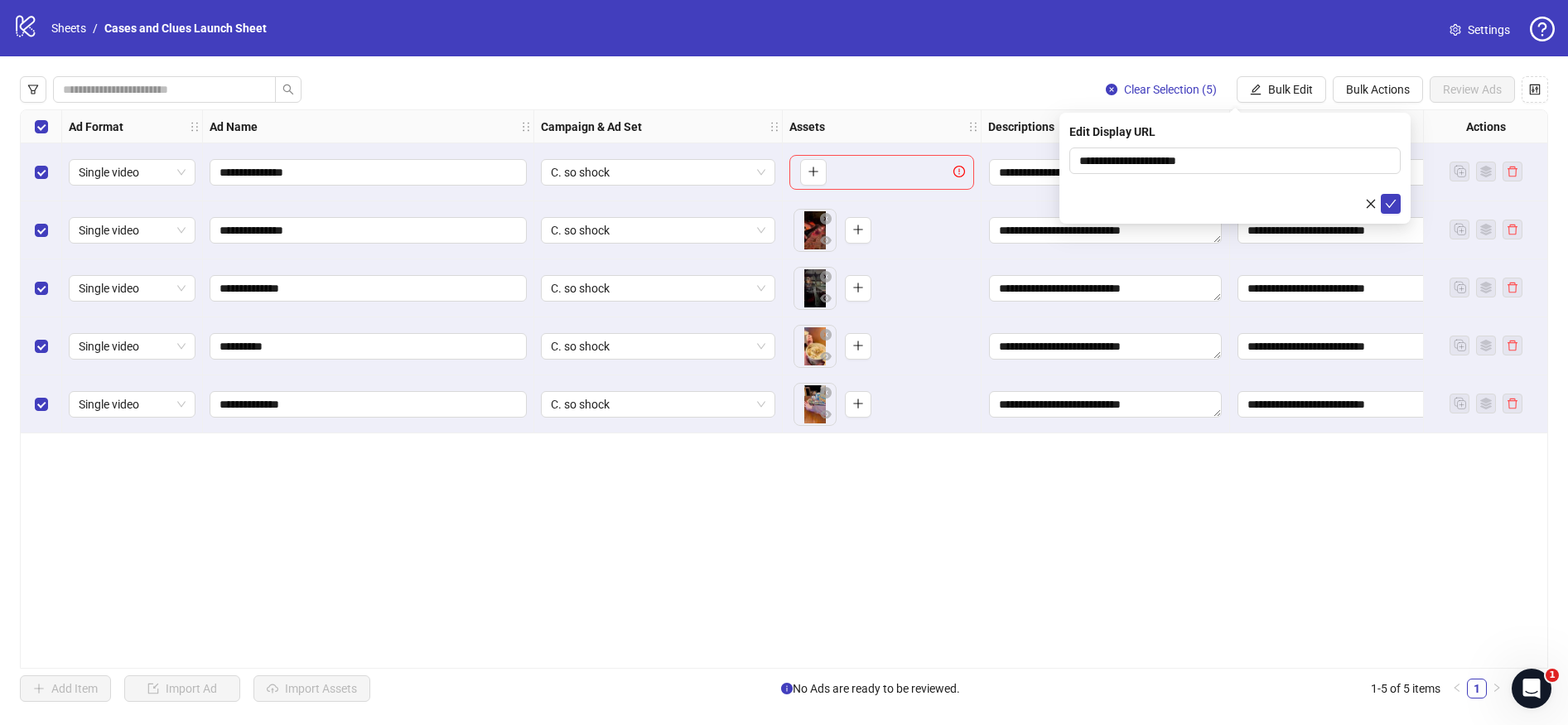
click at [1394, 214] on div "**********" at bounding box center [1235, 169] width 351 height 111
click at [1392, 211] on button "submit" at bounding box center [1390, 203] width 20 height 20
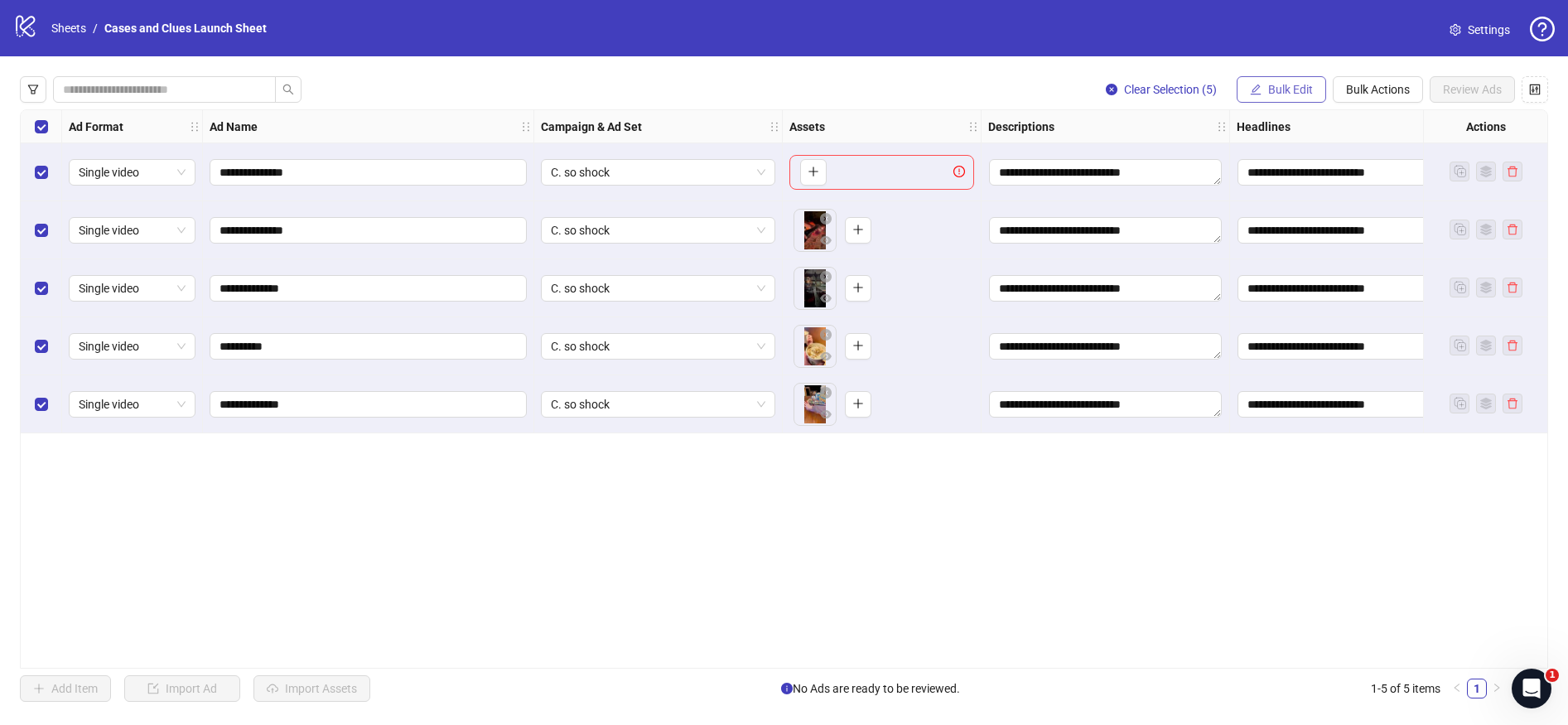
click at [1288, 94] on span "Bulk Edit" at bounding box center [1290, 89] width 44 height 13
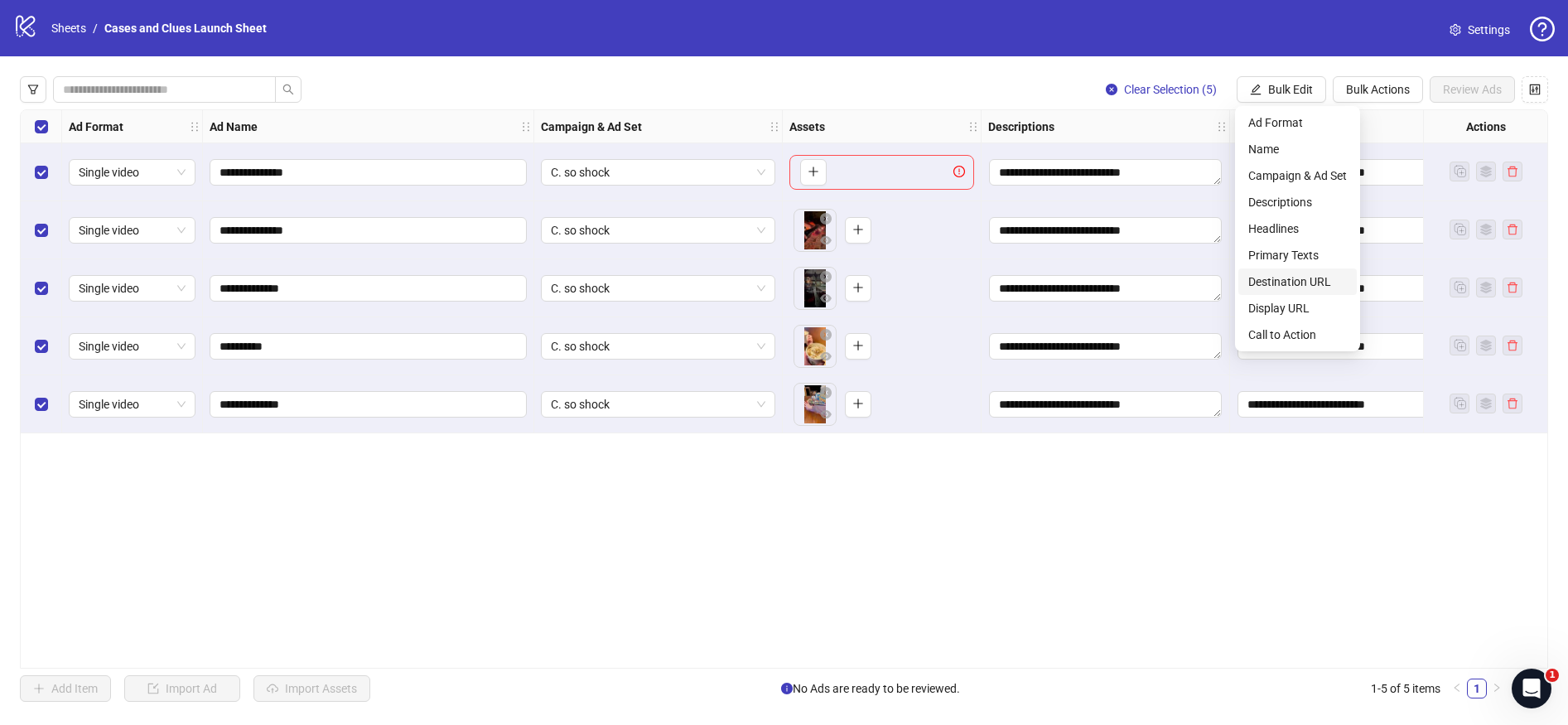
click at [1271, 274] on span "Destination URL" at bounding box center [1298, 281] width 99 height 18
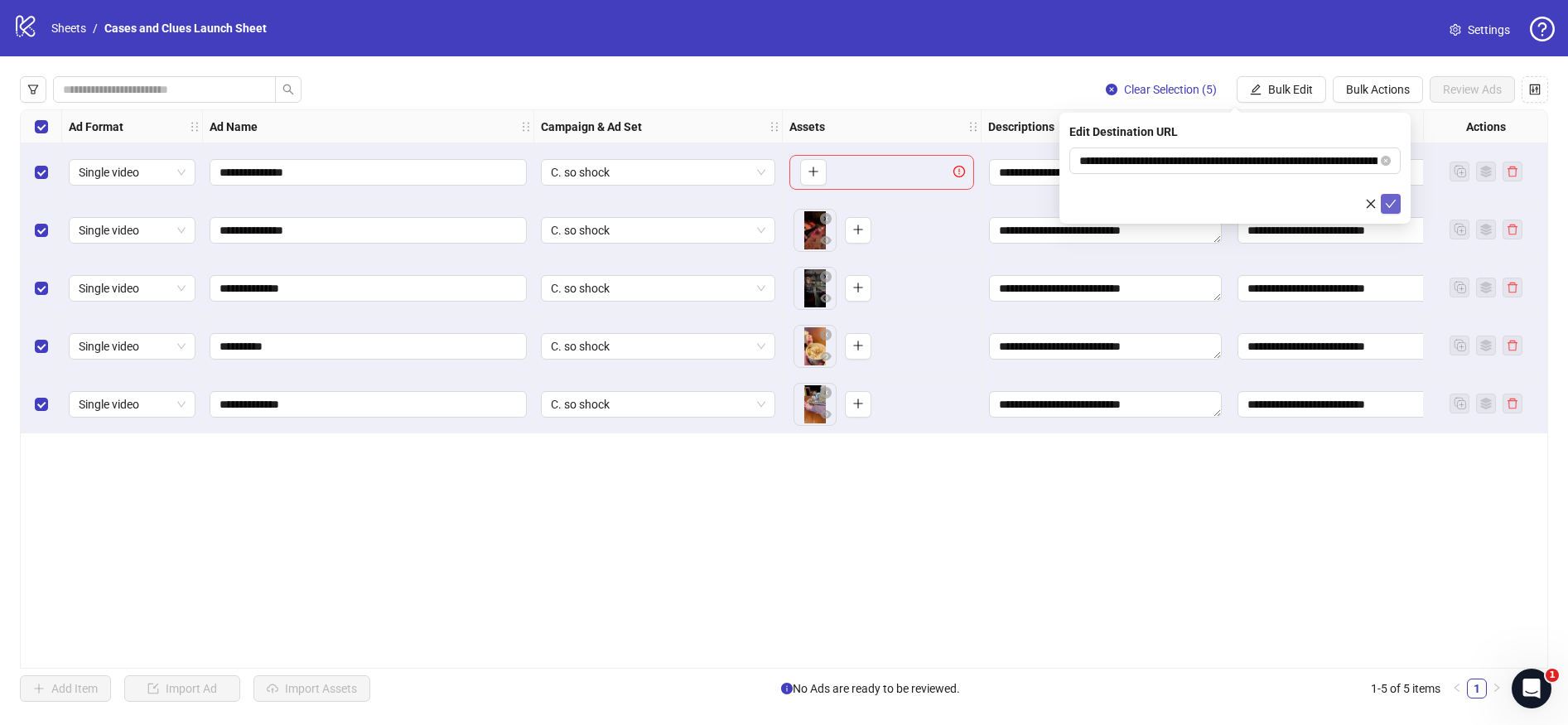
click at [1393, 206] on icon "check" at bounding box center [1391, 203] width 11 height 11
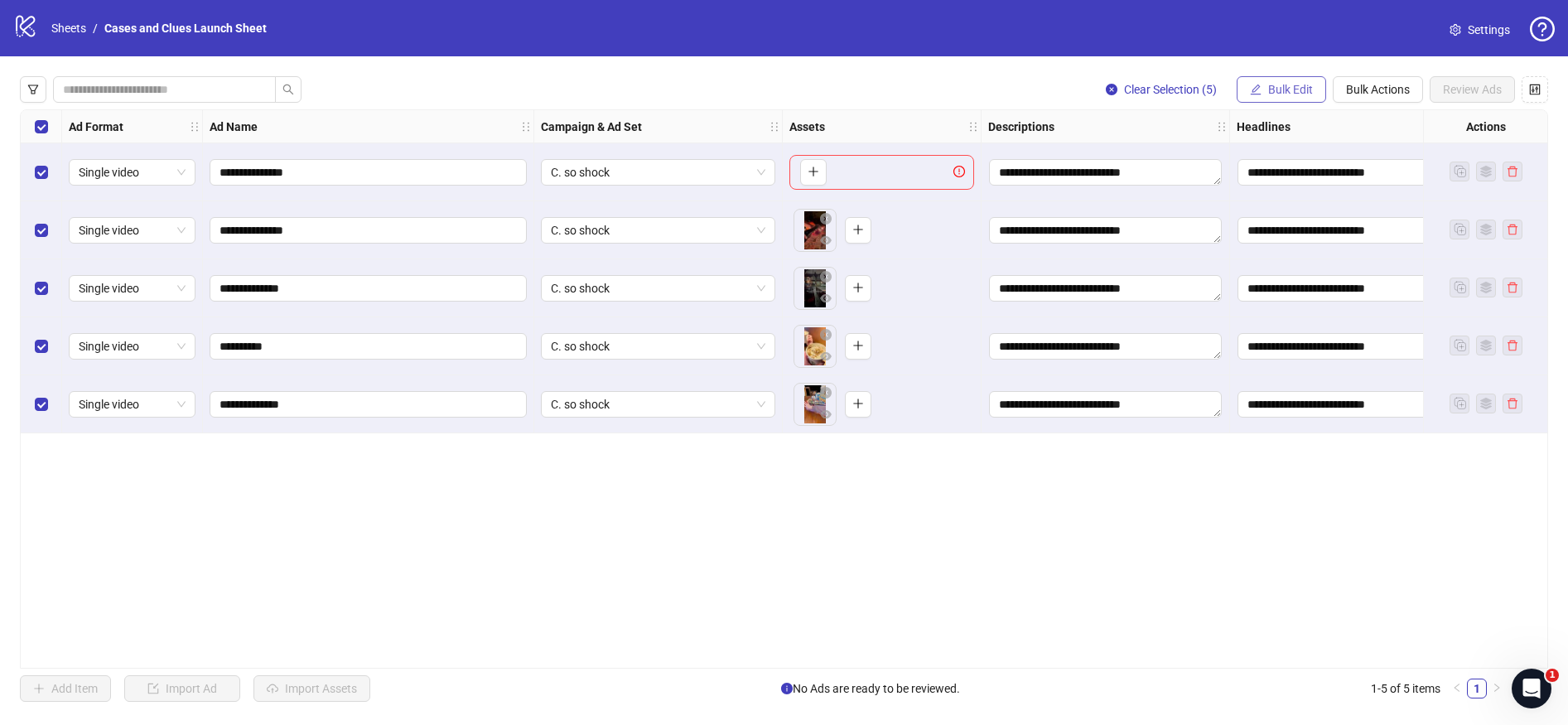
click at [1288, 88] on span "Bulk Edit" at bounding box center [1290, 89] width 44 height 13
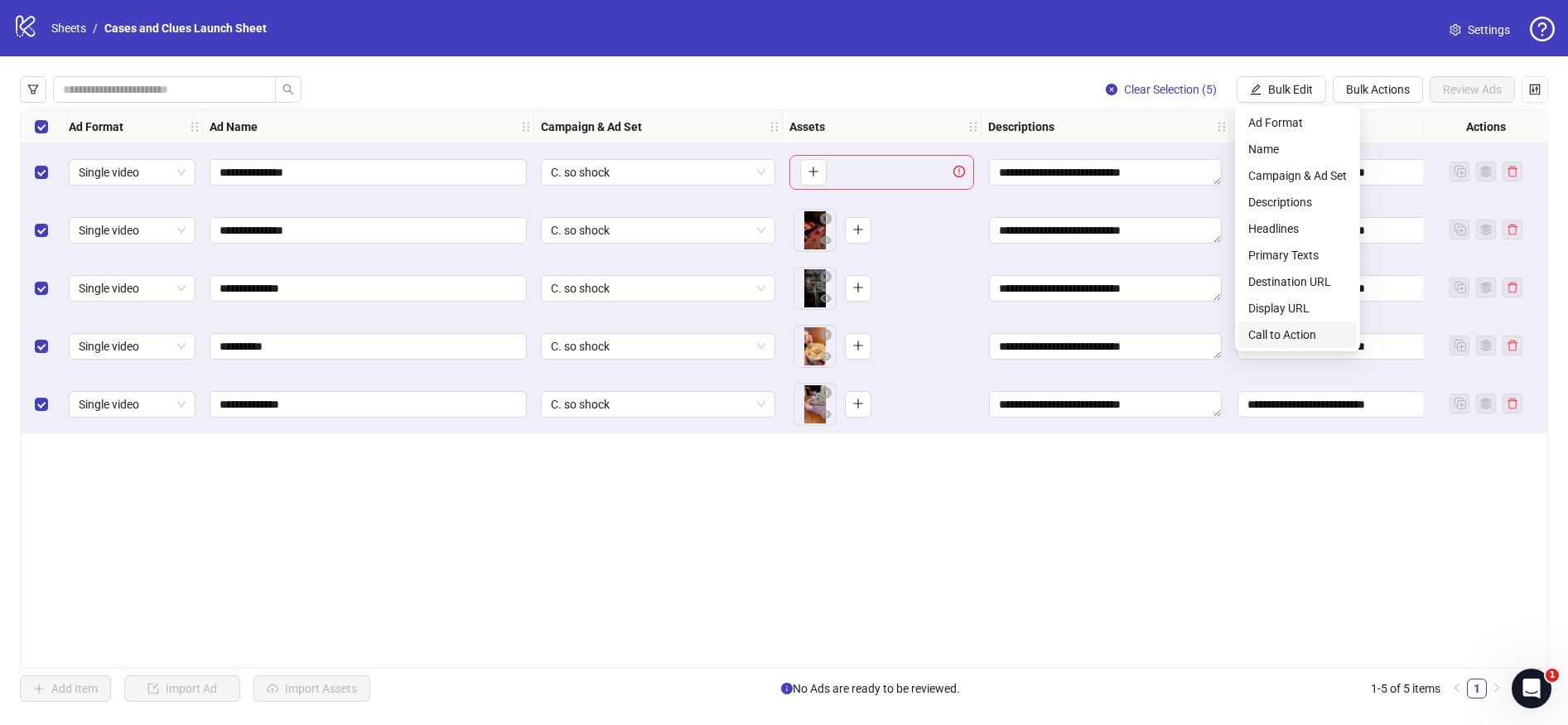
click at [1289, 331] on span "Call to Action" at bounding box center [1298, 334] width 99 height 18
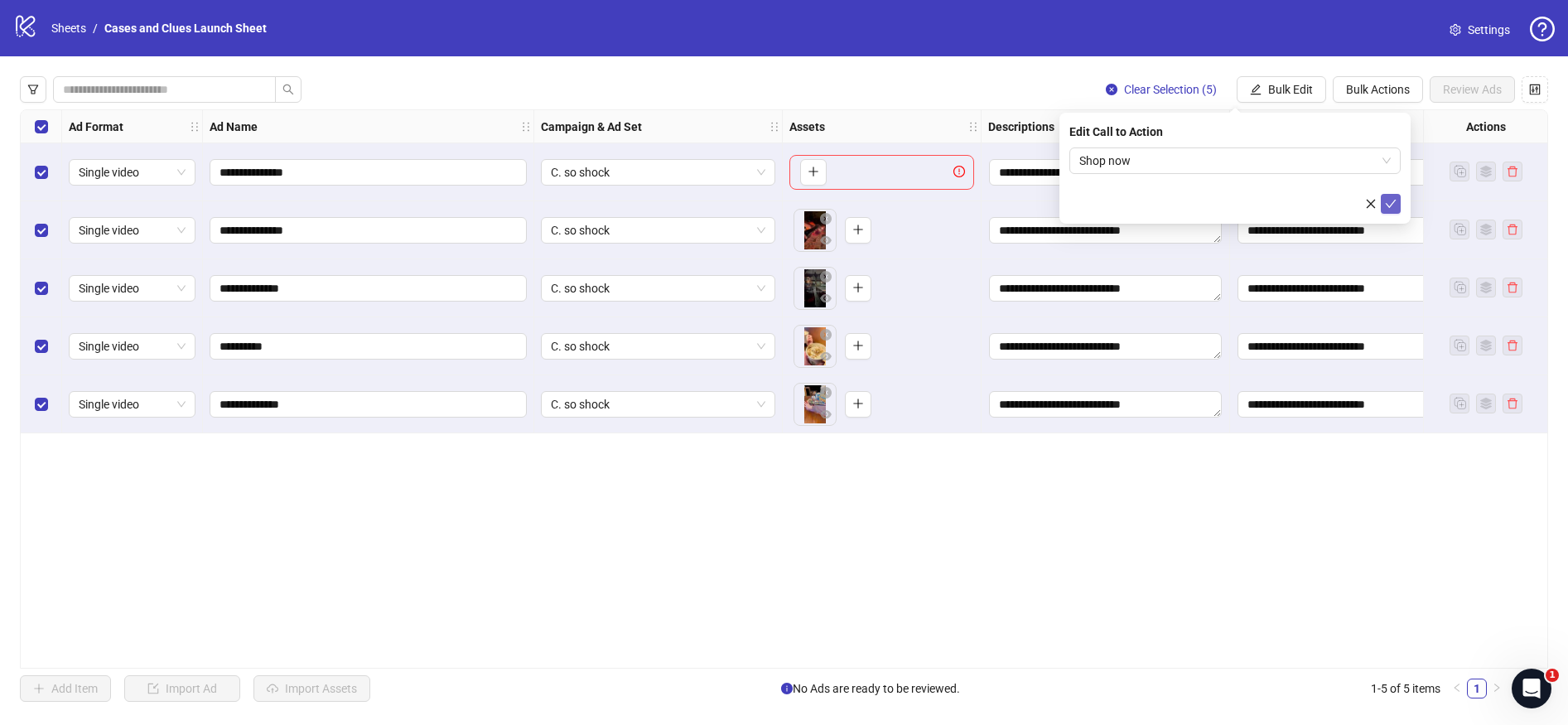
click at [1396, 203] on icon "check" at bounding box center [1391, 203] width 11 height 11
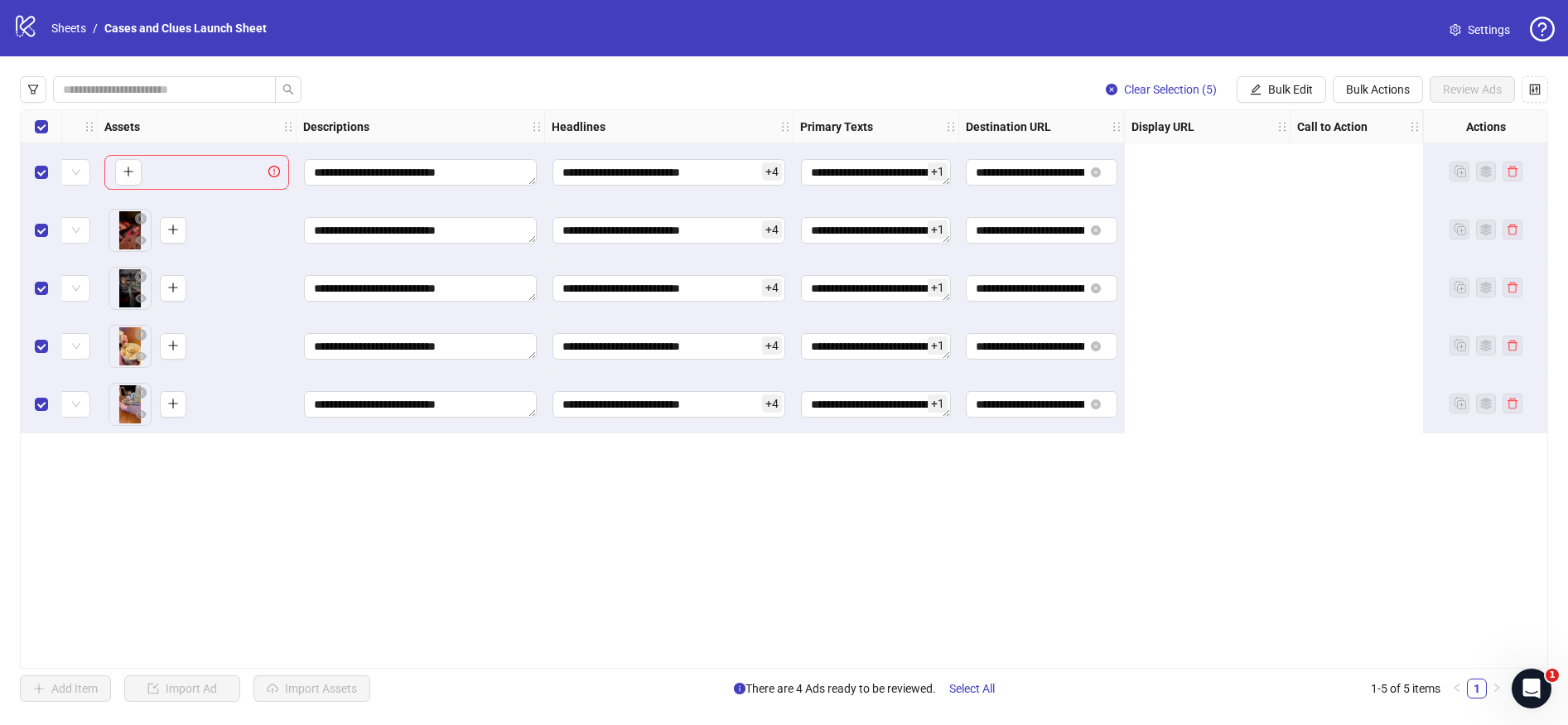
scroll to position [0, 0]
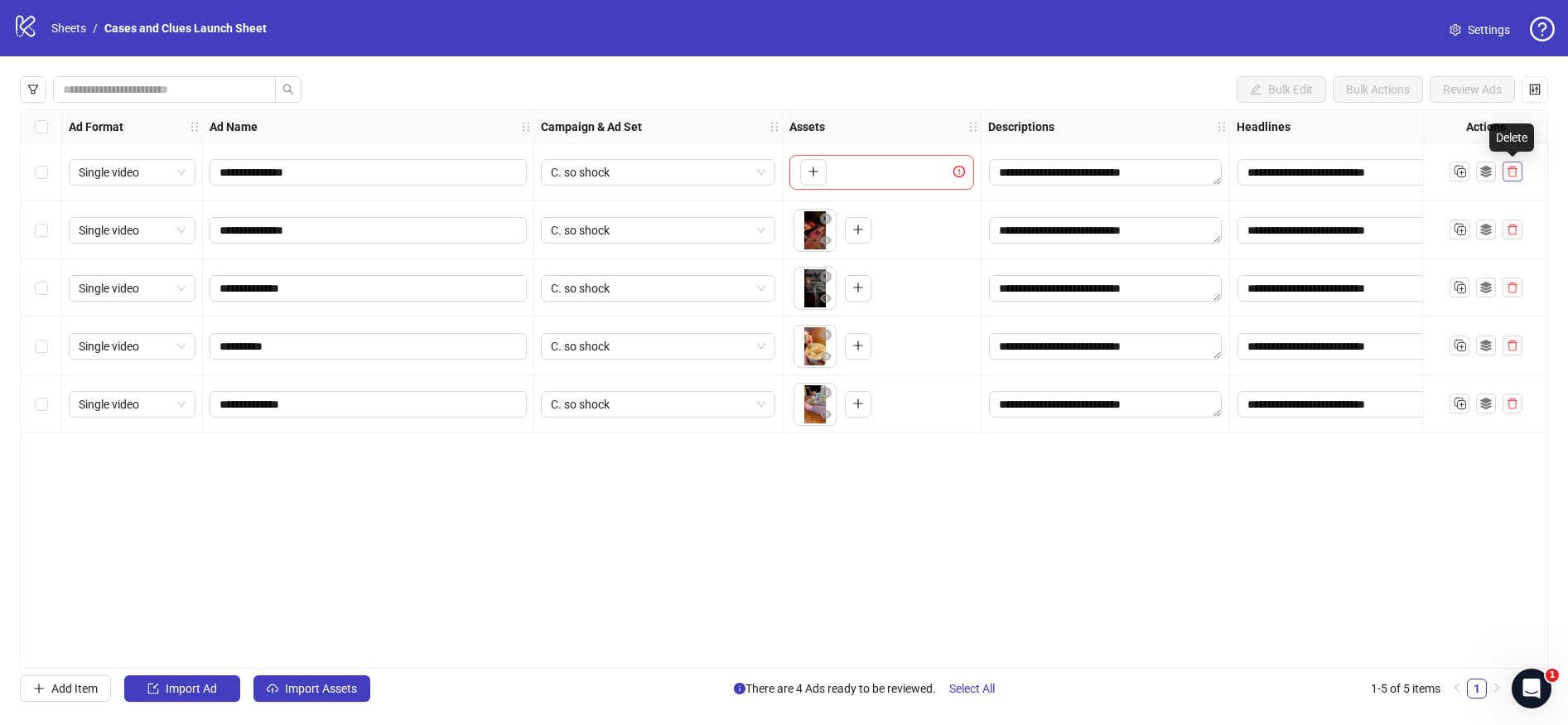
click at [1519, 172] on button "button" at bounding box center [1512, 171] width 20 height 20
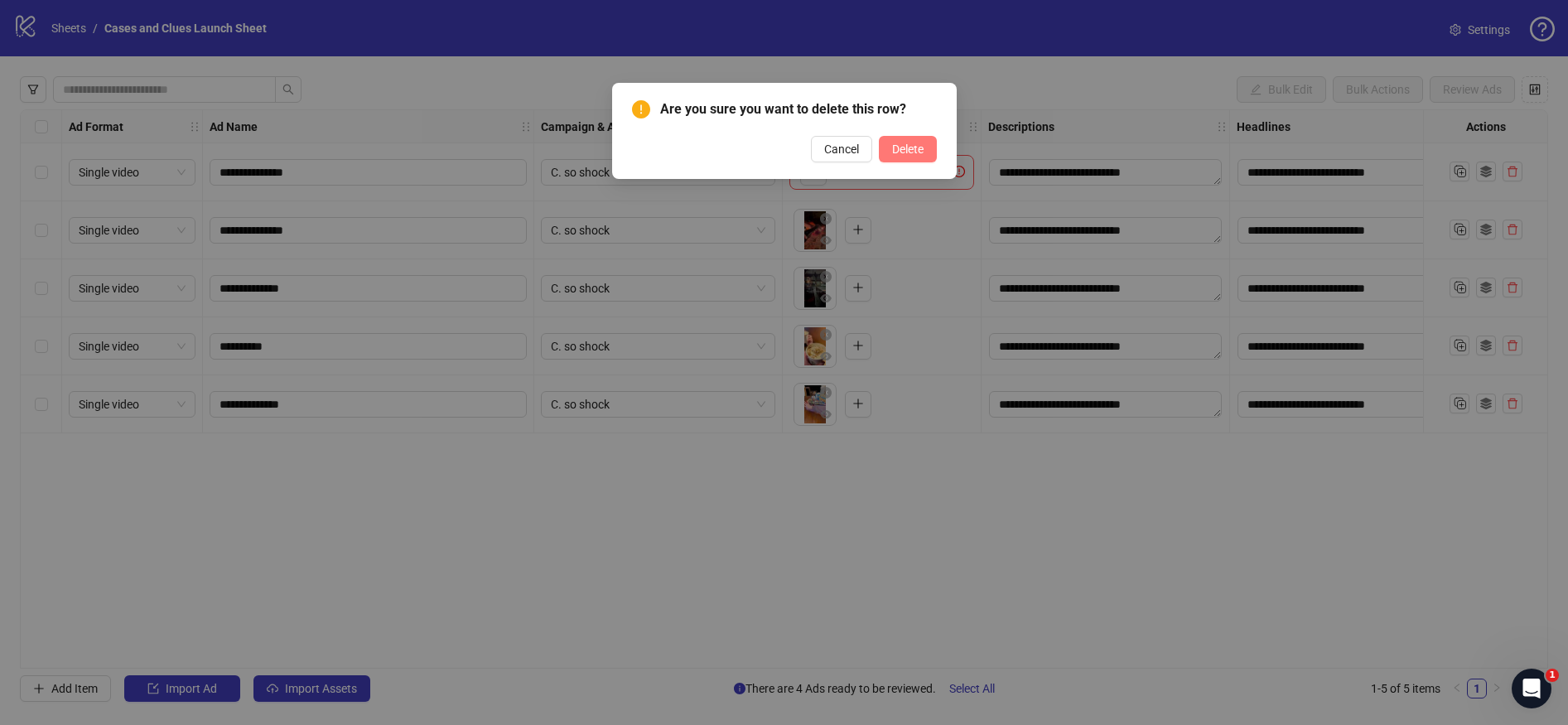
click at [897, 154] on span "Delete" at bounding box center [907, 149] width 31 height 13
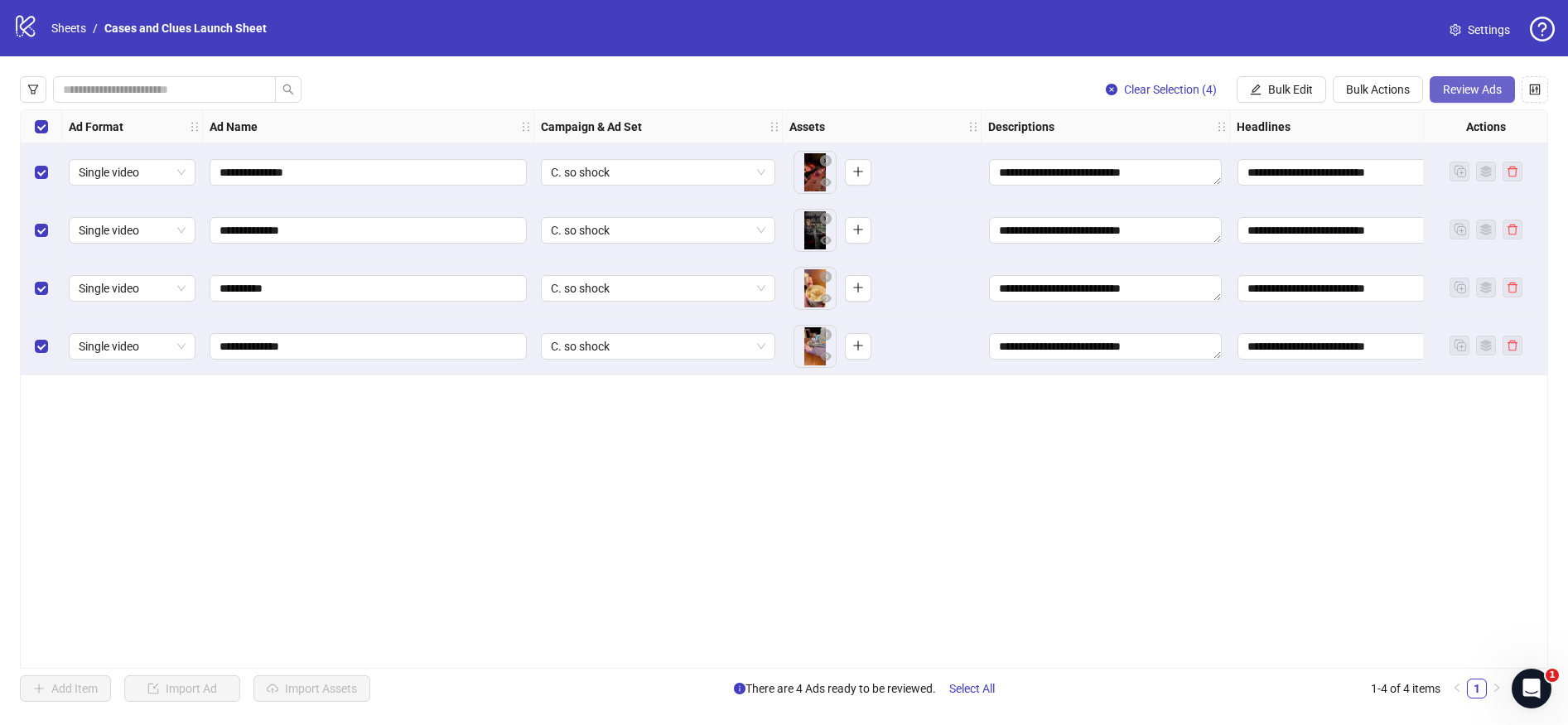
click at [1469, 88] on span "Review Ads" at bounding box center [1472, 89] width 58 height 13
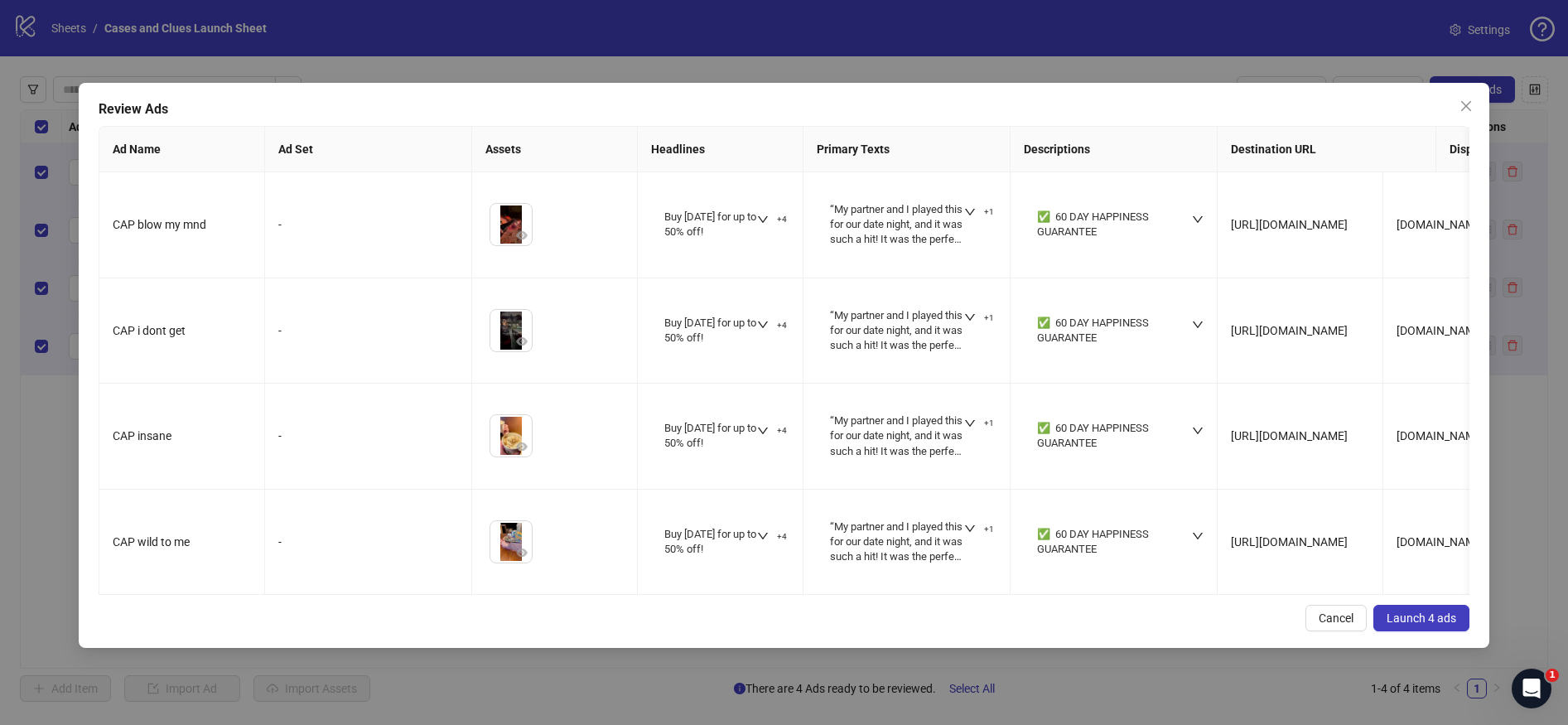
click at [1407, 624] on span "Launch 4 ads" at bounding box center [1421, 618] width 70 height 13
